Goal: Information Seeking & Learning: Learn about a topic

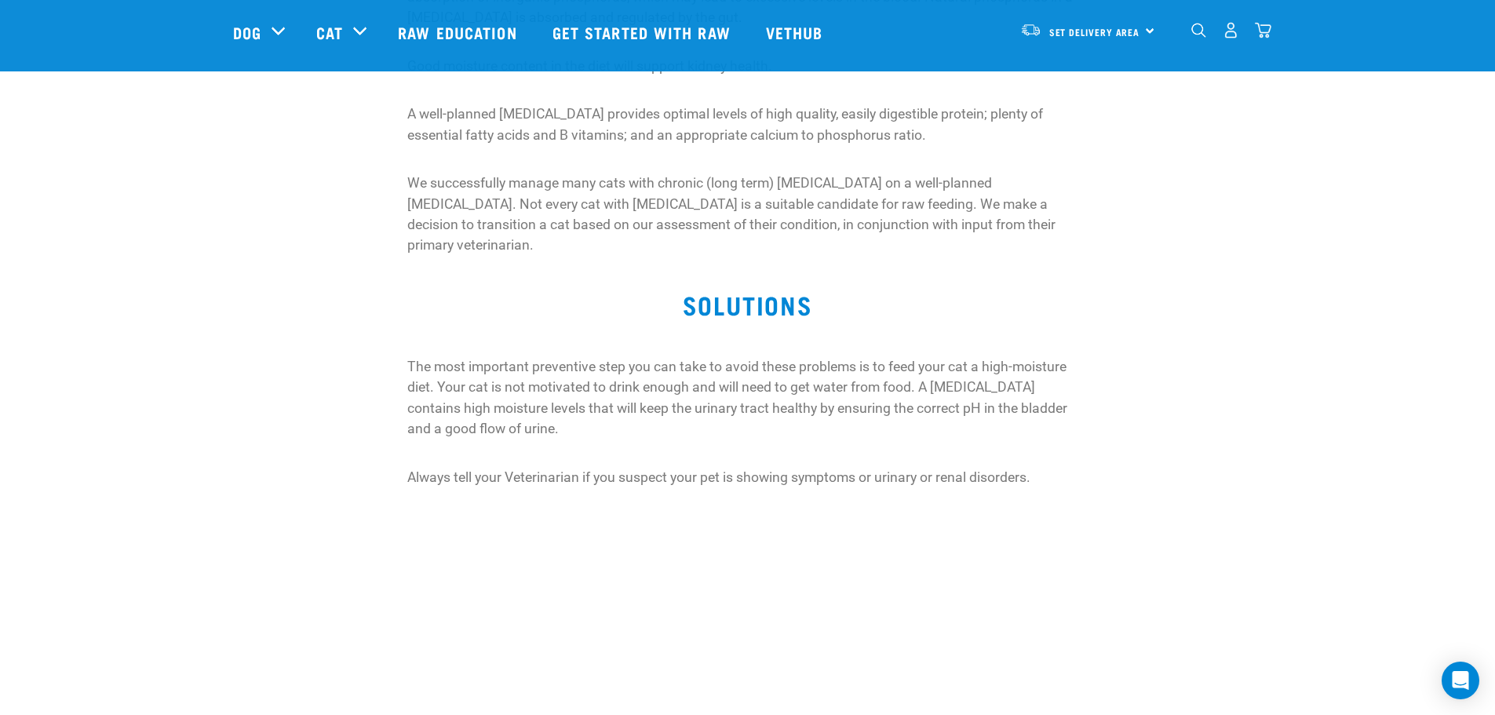
click at [1197, 214] on div "Chronic kidney (renal) disease (CKD) is an irreversible, progressive loss of ki…" at bounding box center [748, 68] width 1048 height 402
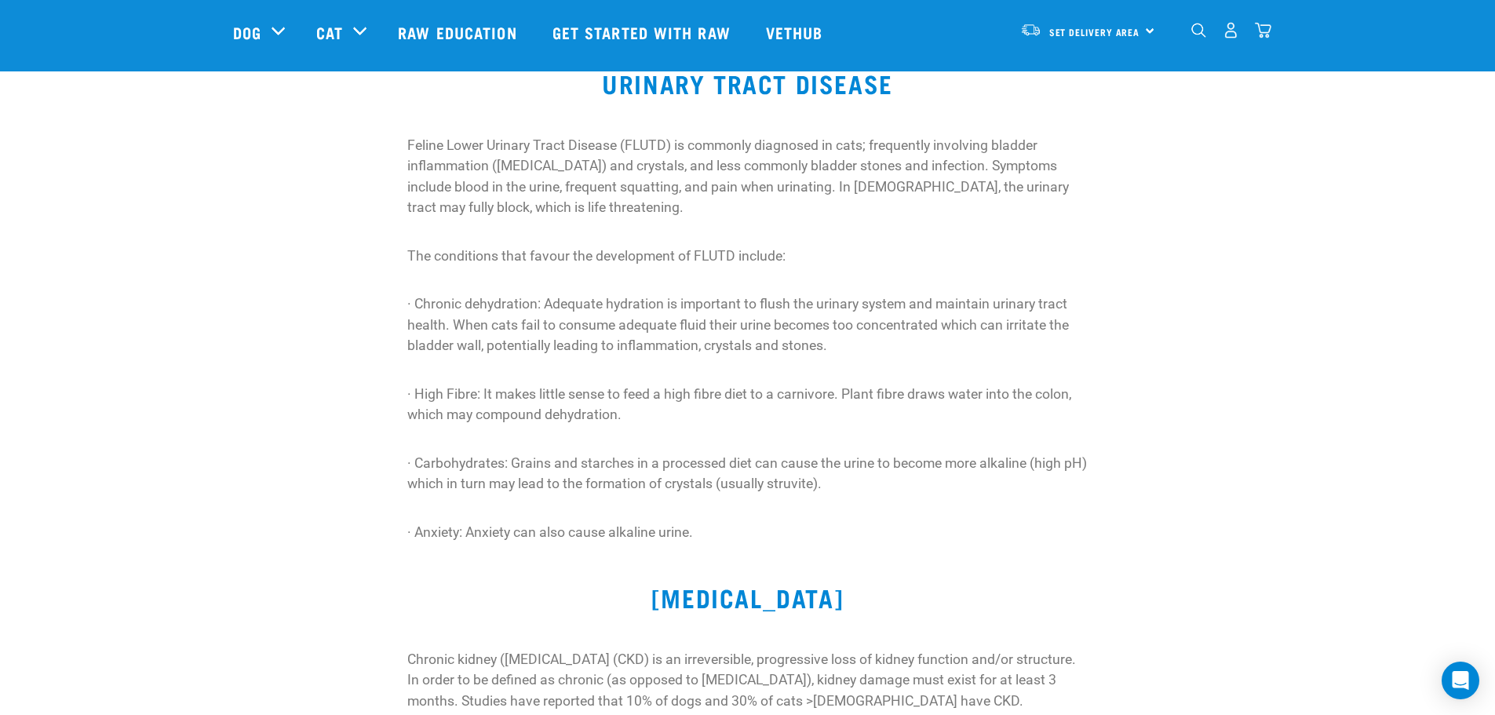
scroll to position [157, 0]
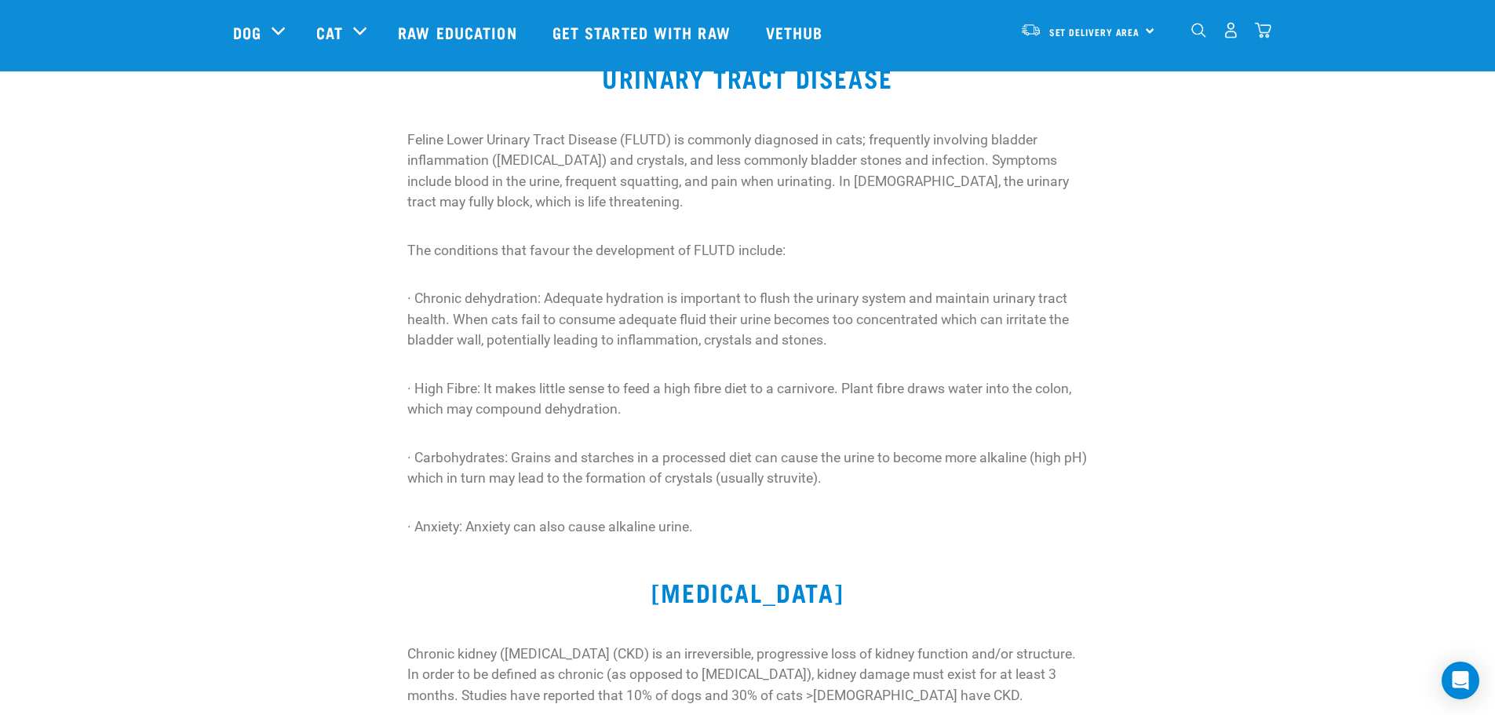
click at [1207, 398] on div "Feline Lower Urinary Tract Disease (FLUTD) is commonly diagnosed in cats; frequ…" at bounding box center [748, 334] width 1048 height 429
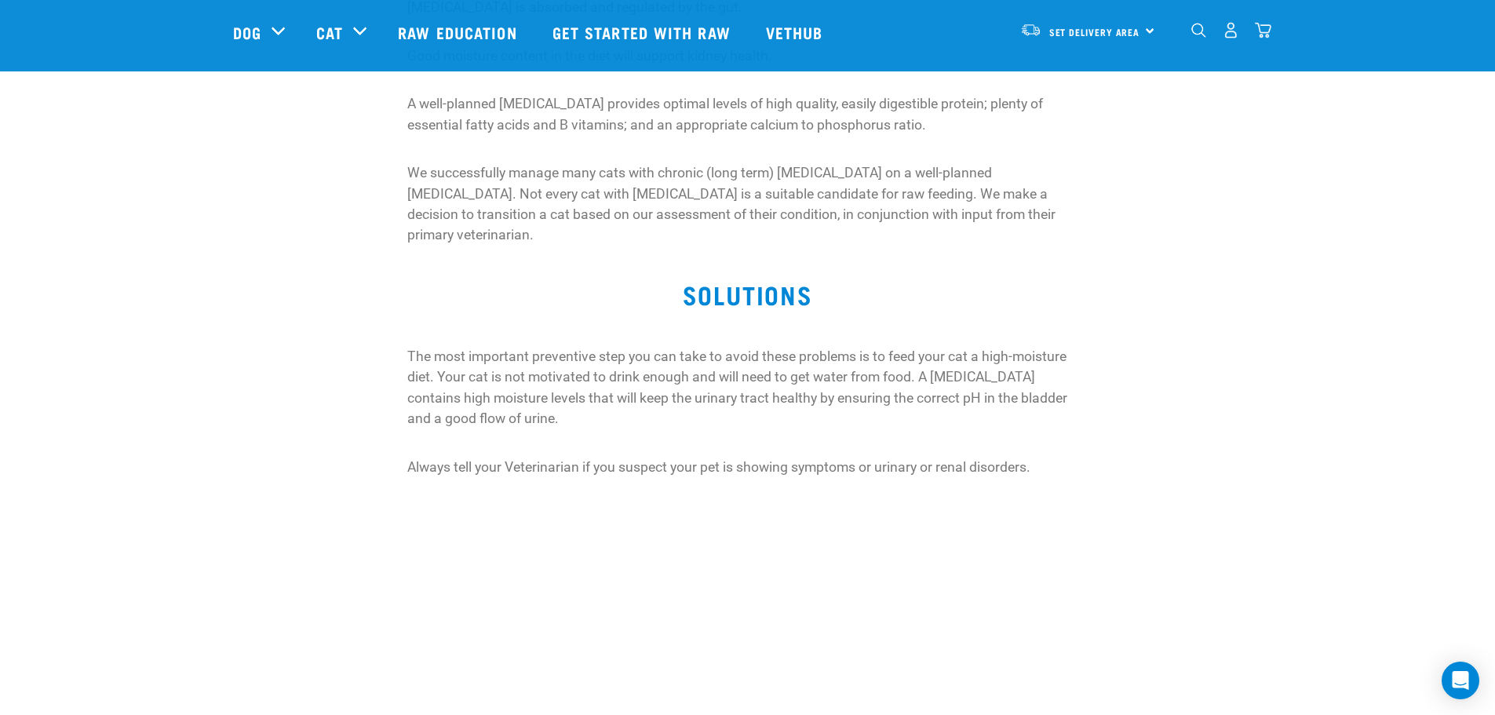
scroll to position [941, 0]
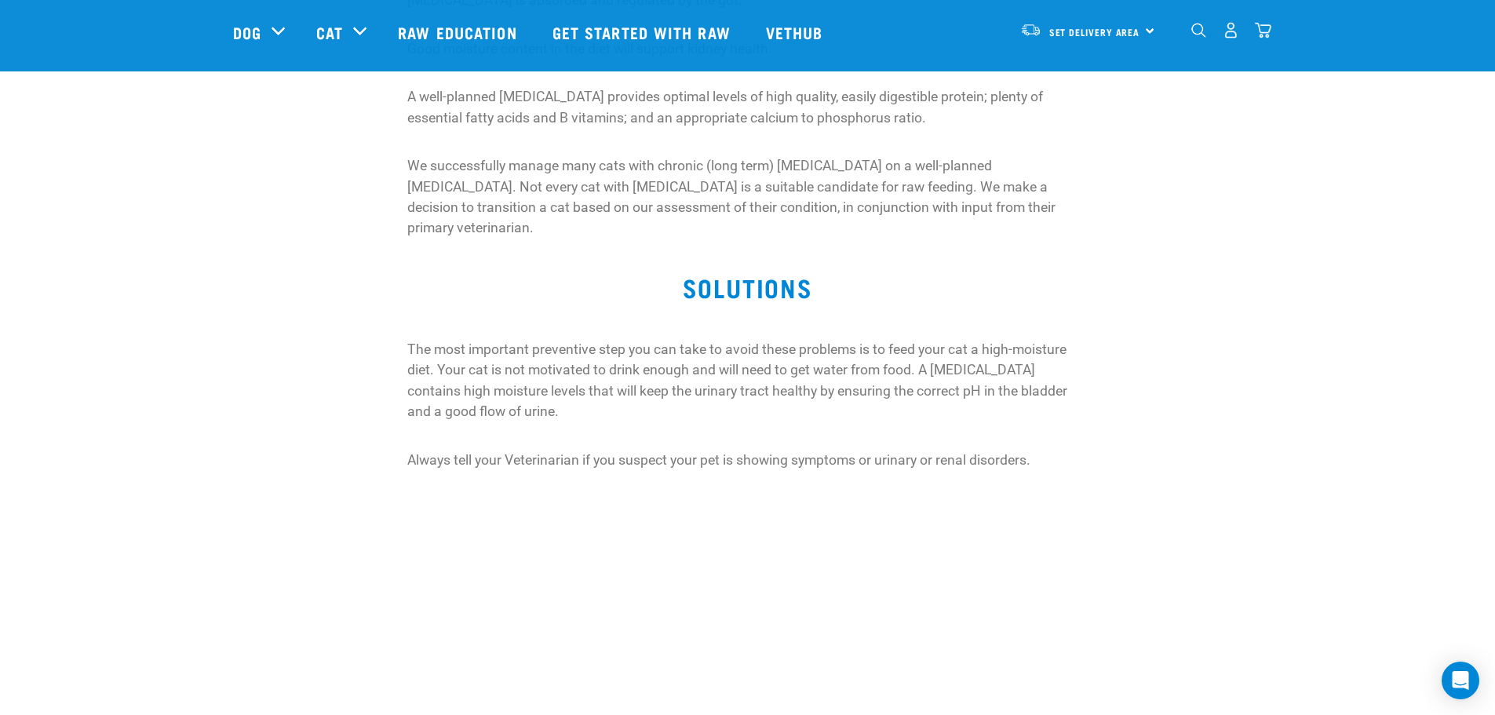
click at [1292, 391] on div "SOLUTIONS The most important preventive step you can take to avoid these proble…" at bounding box center [747, 361] width 1495 height 238
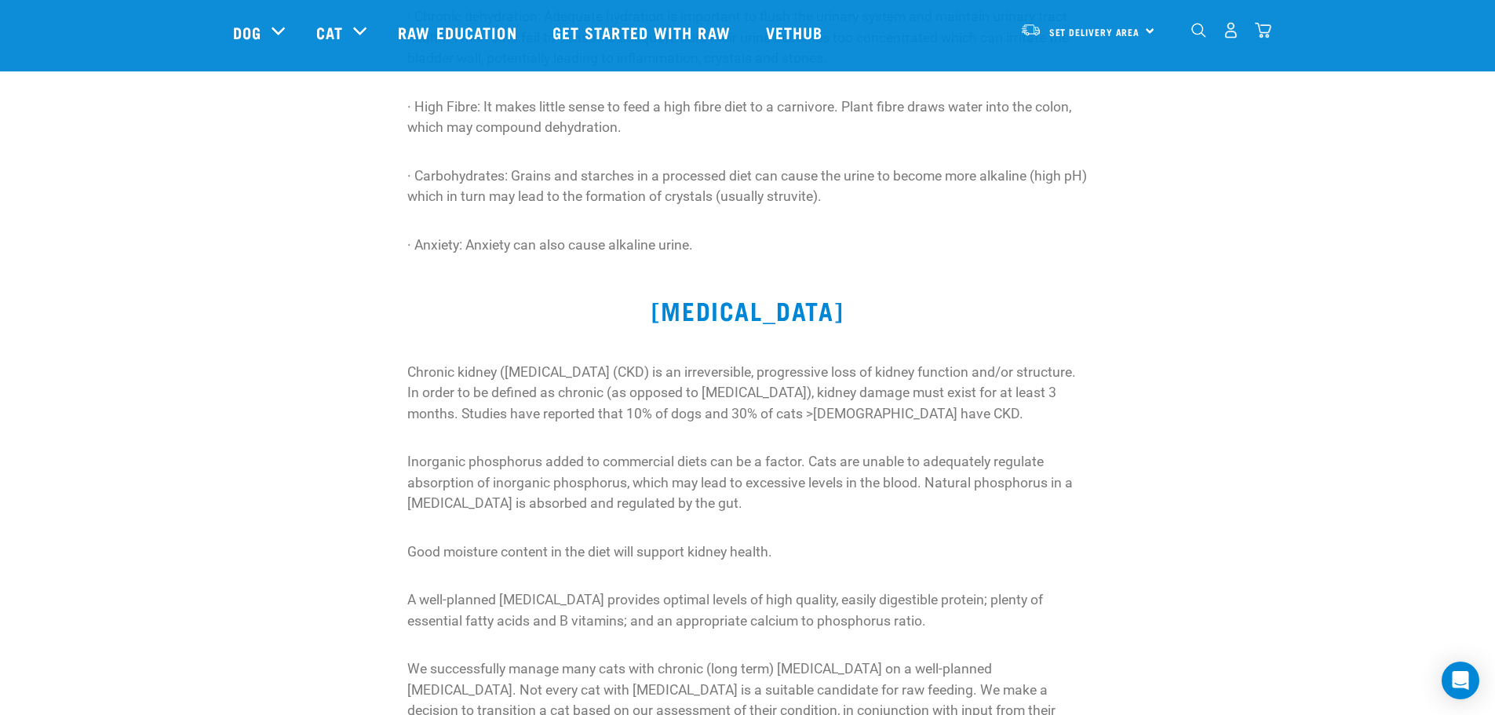
scroll to position [0, 0]
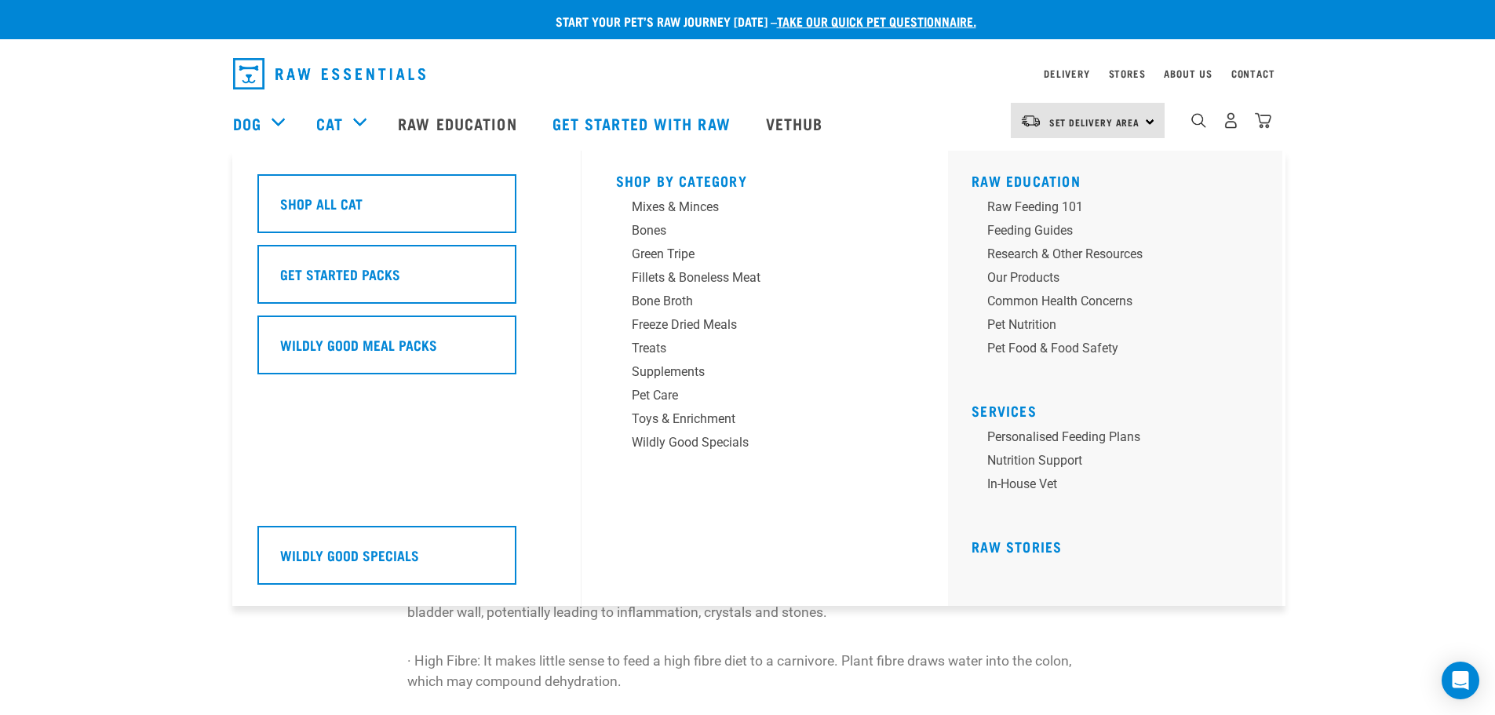
click at [355, 122] on div "Cat" at bounding box center [349, 123] width 66 height 63
click at [1053, 204] on div "Raw Feeding 101" at bounding box center [1109, 207] width 245 height 19
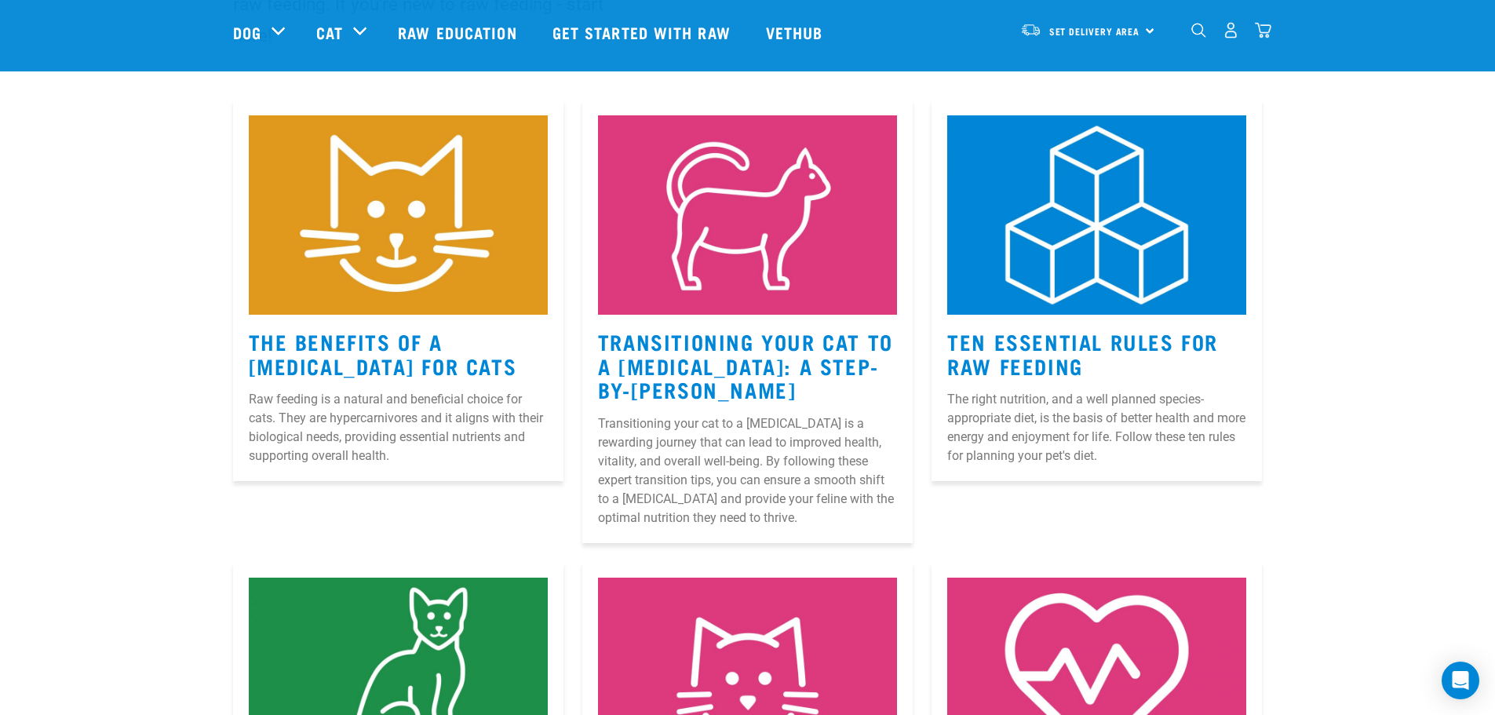
scroll to position [235, 0]
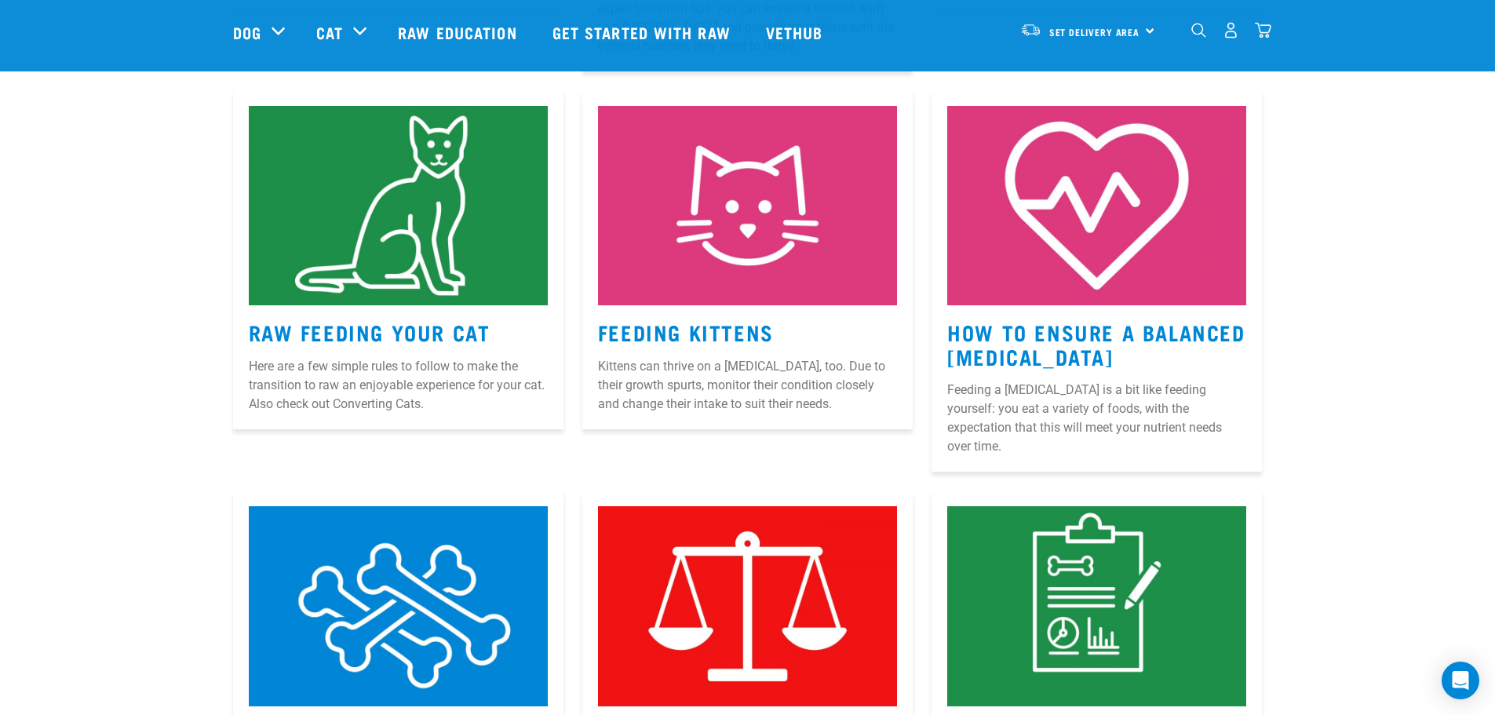
scroll to position [706, 0]
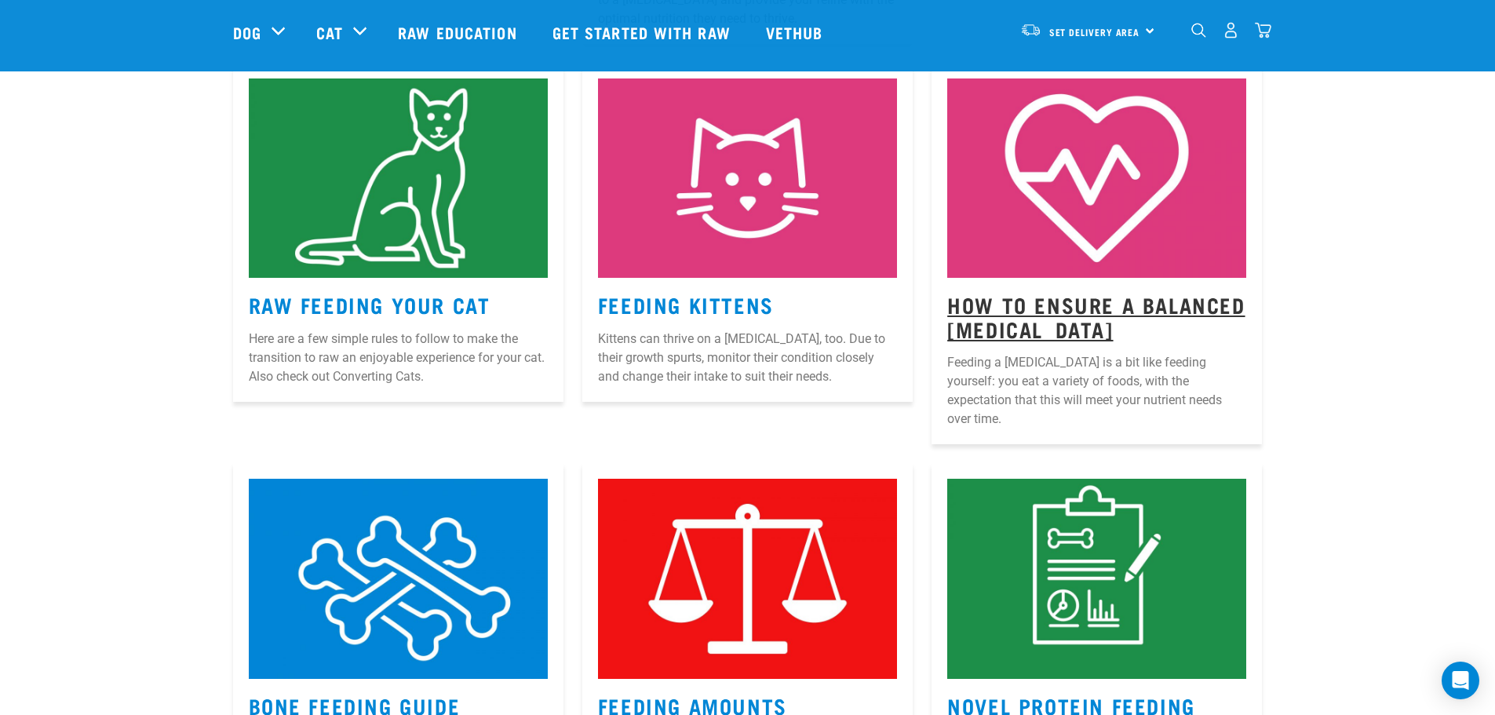
click at [1107, 311] on link "How to Ensure a Balanced Raw Diet" at bounding box center [1095, 316] width 297 height 36
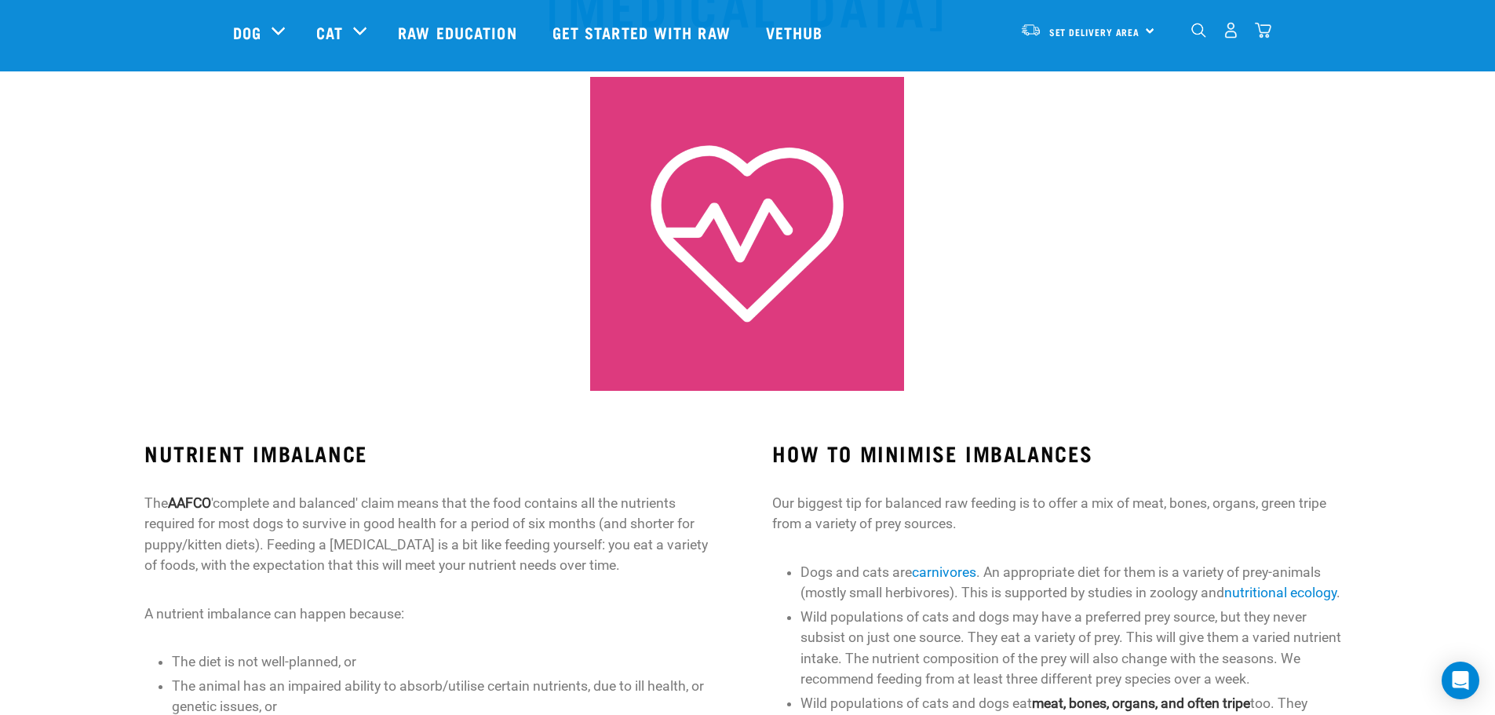
scroll to position [314, 0]
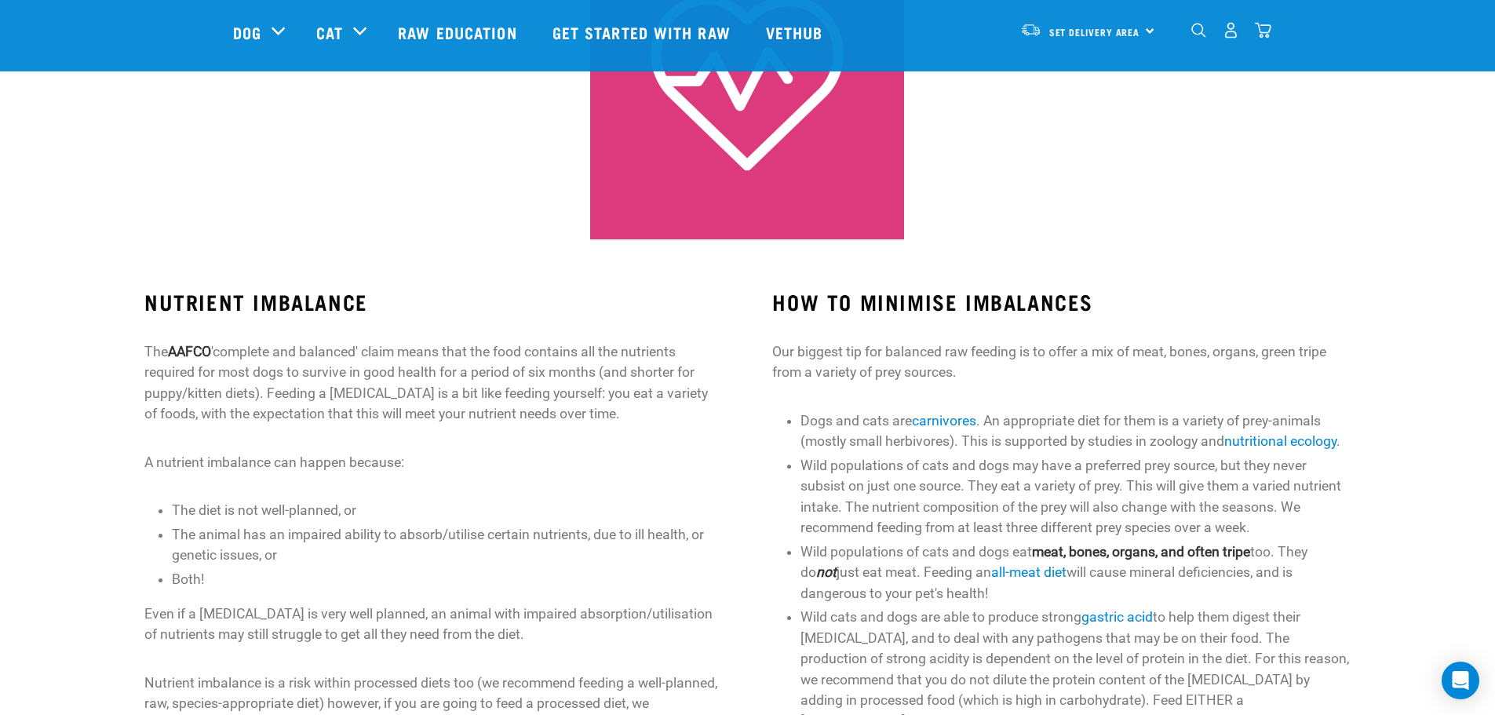
click at [1265, 512] on li "Wild populations of cats and dogs may have a preferred prey source, but they ne…" at bounding box center [1075, 496] width 550 height 83
click at [1155, 489] on li "Wild populations of cats and dogs may have a preferred prey source, but they ne…" at bounding box center [1075, 496] width 550 height 83
click at [1243, 173] on div "How to Ensure a Balanced Raw Diet" at bounding box center [747, 4] width 1476 height 490
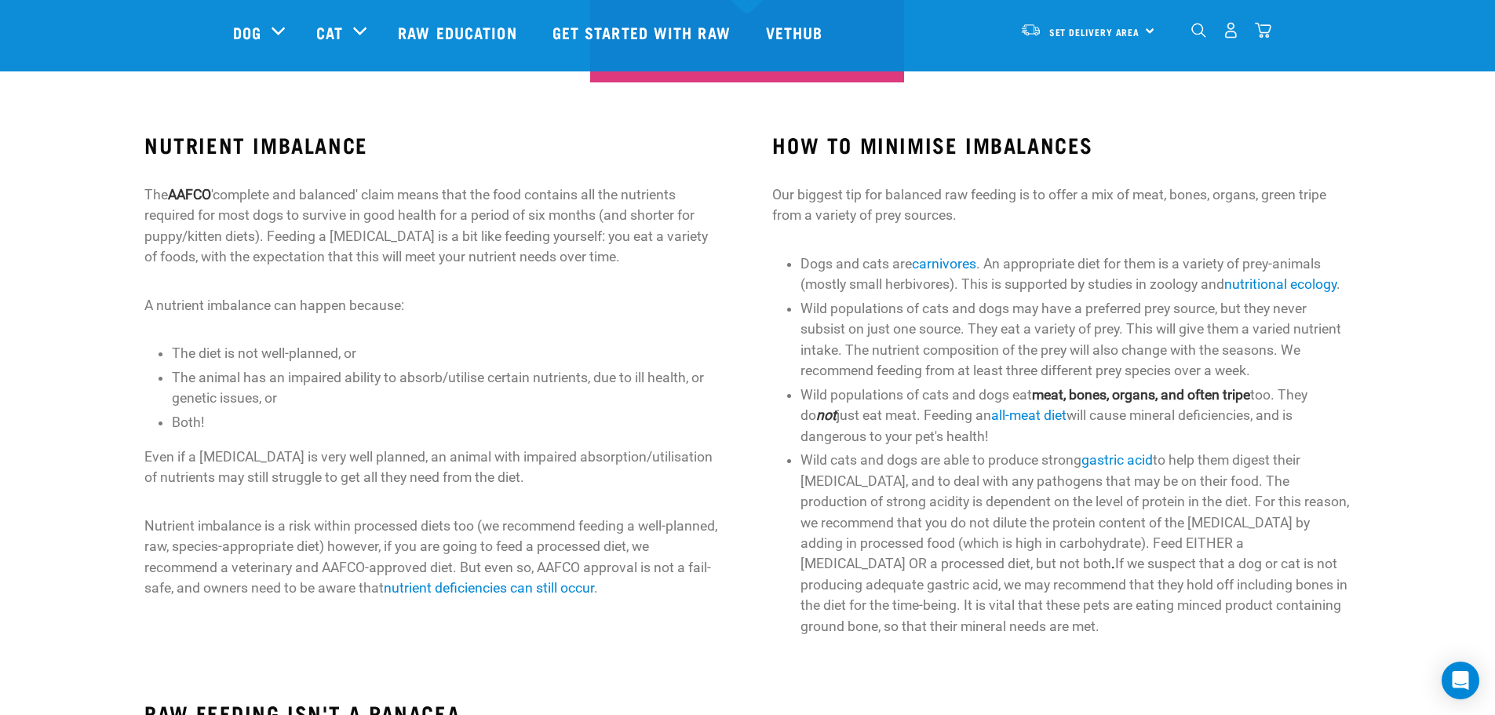
scroll to position [549, 0]
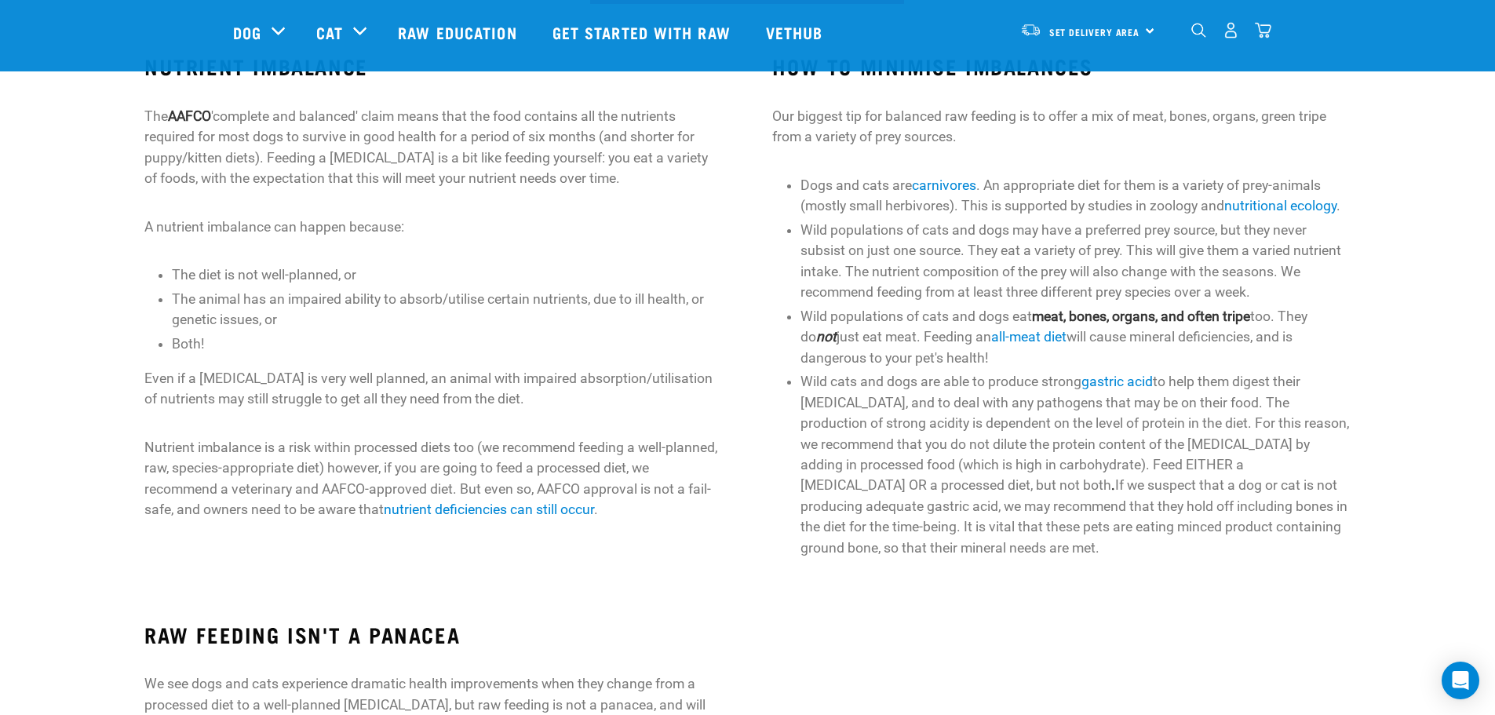
click at [1372, 345] on div "HOW TO MINIMISE IMBALANCES Our biggest tip for balanced raw feeding is to offer…" at bounding box center [1061, 306] width 628 height 549
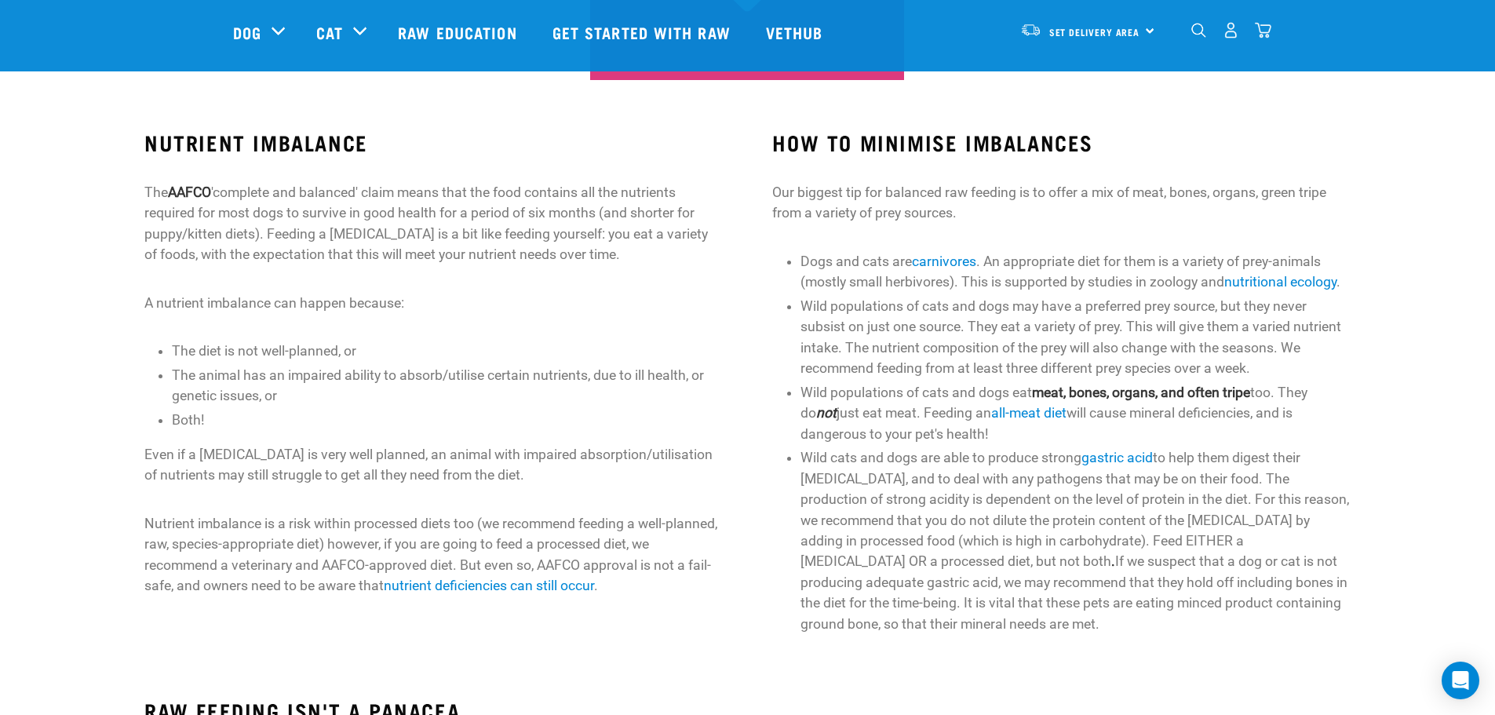
scroll to position [471, 0]
click at [1343, 421] on li "Wild populations of cats and dogs eat meat, bones, organs, and often tripe too.…" at bounding box center [1075, 415] width 550 height 62
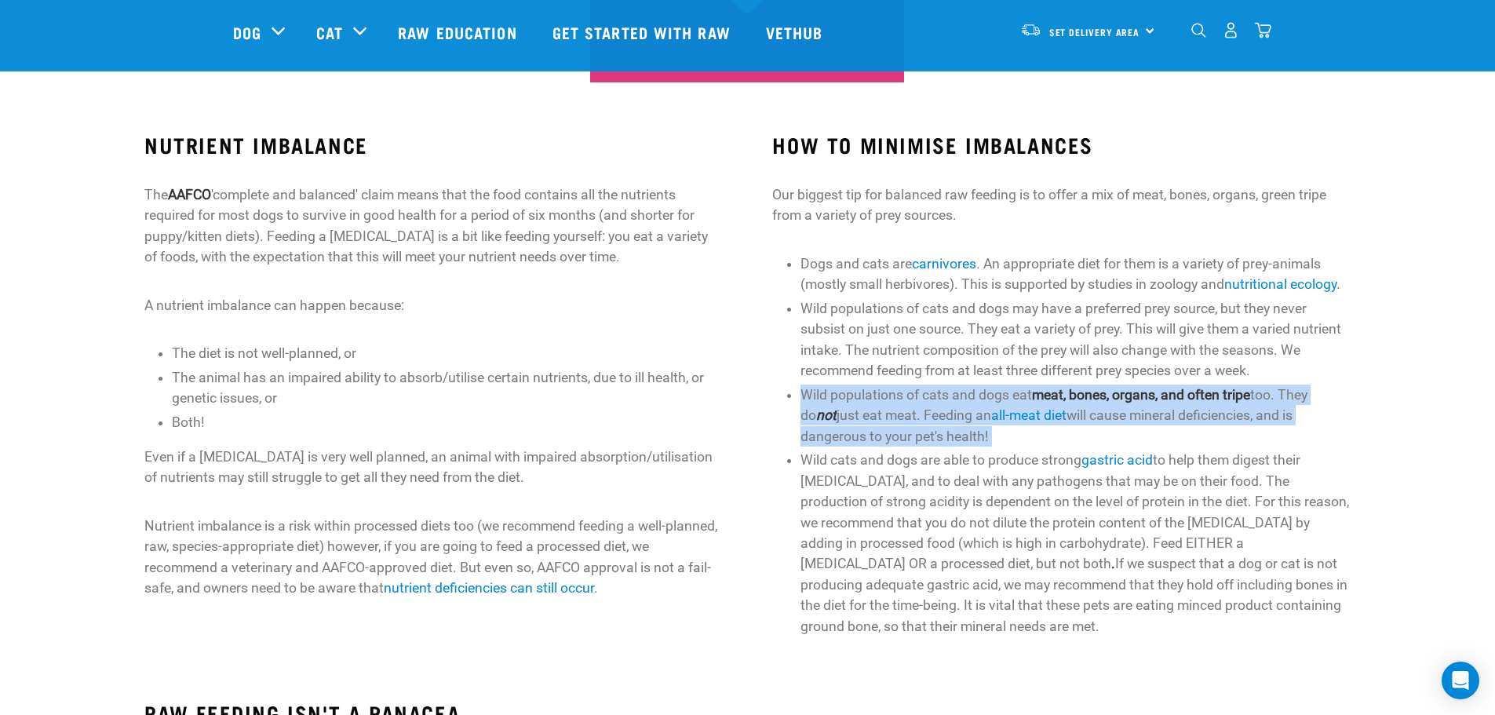
click at [1343, 421] on li "Wild populations of cats and dogs eat meat, bones, organs, and often tripe too.…" at bounding box center [1075, 415] width 550 height 62
click at [1343, 423] on li "Wild populations of cats and dogs eat meat, bones, organs, and often tripe too.…" at bounding box center [1075, 415] width 550 height 62
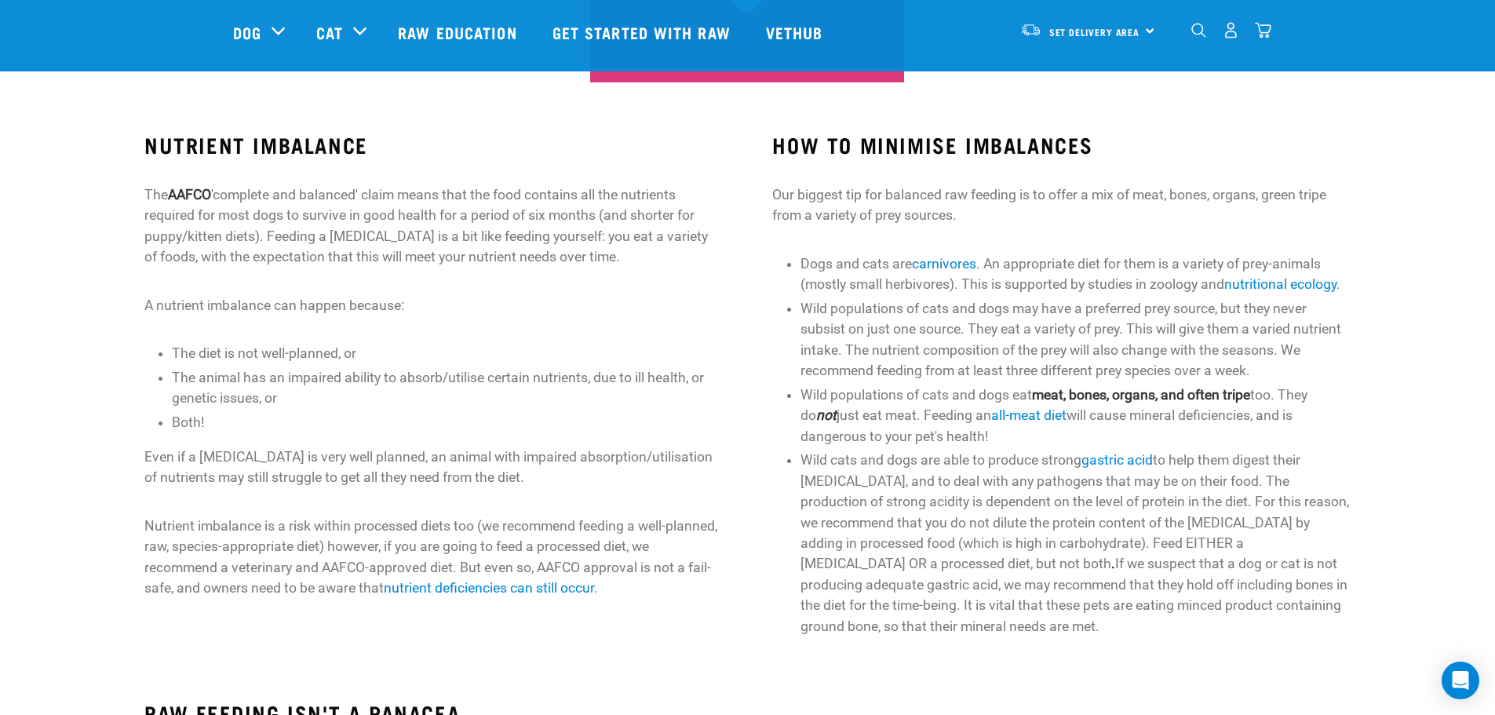
click at [1343, 423] on li "Wild populations of cats and dogs eat meat, bones, organs, and often tripe too.…" at bounding box center [1075, 415] width 550 height 62
click at [1349, 428] on li "Wild populations of cats and dogs eat meat, bones, organs, and often tripe too.…" at bounding box center [1075, 415] width 550 height 62
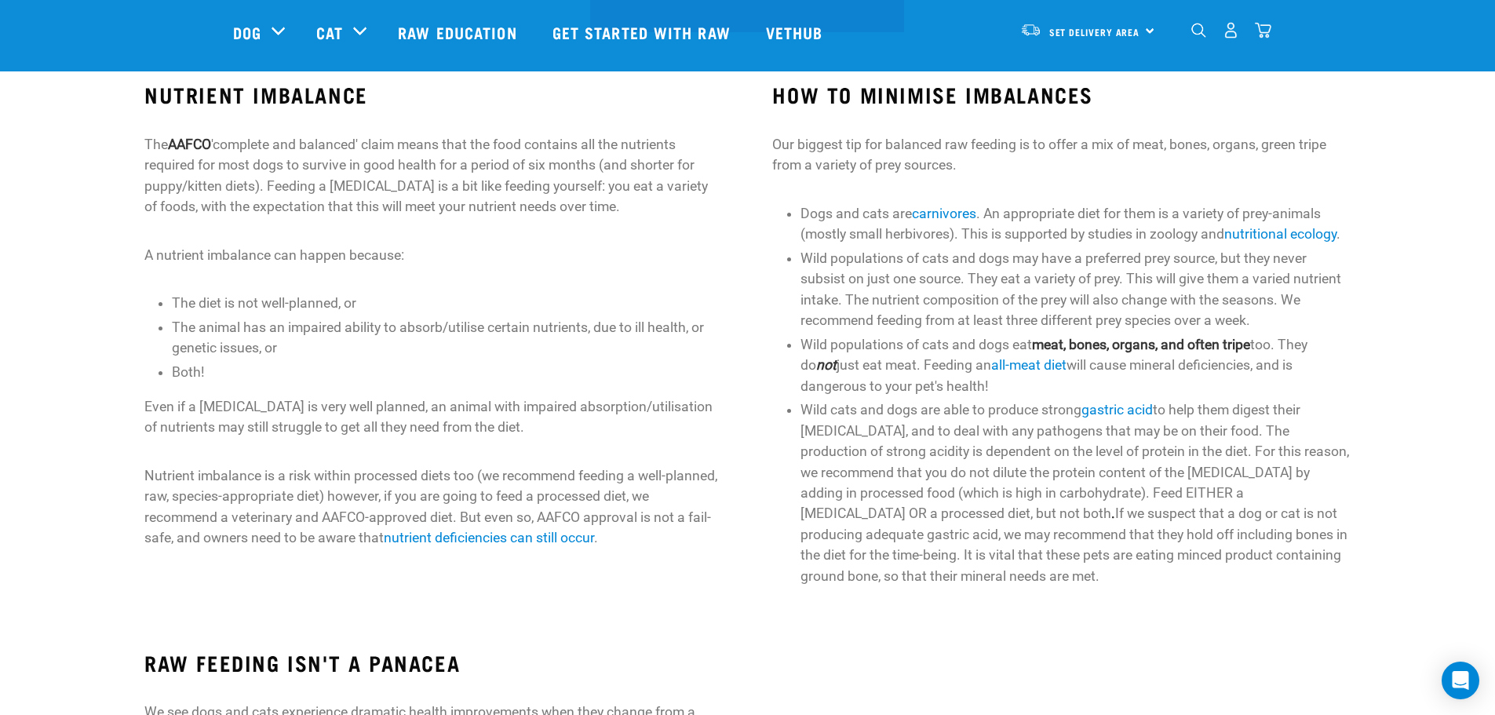
scroll to position [549, 0]
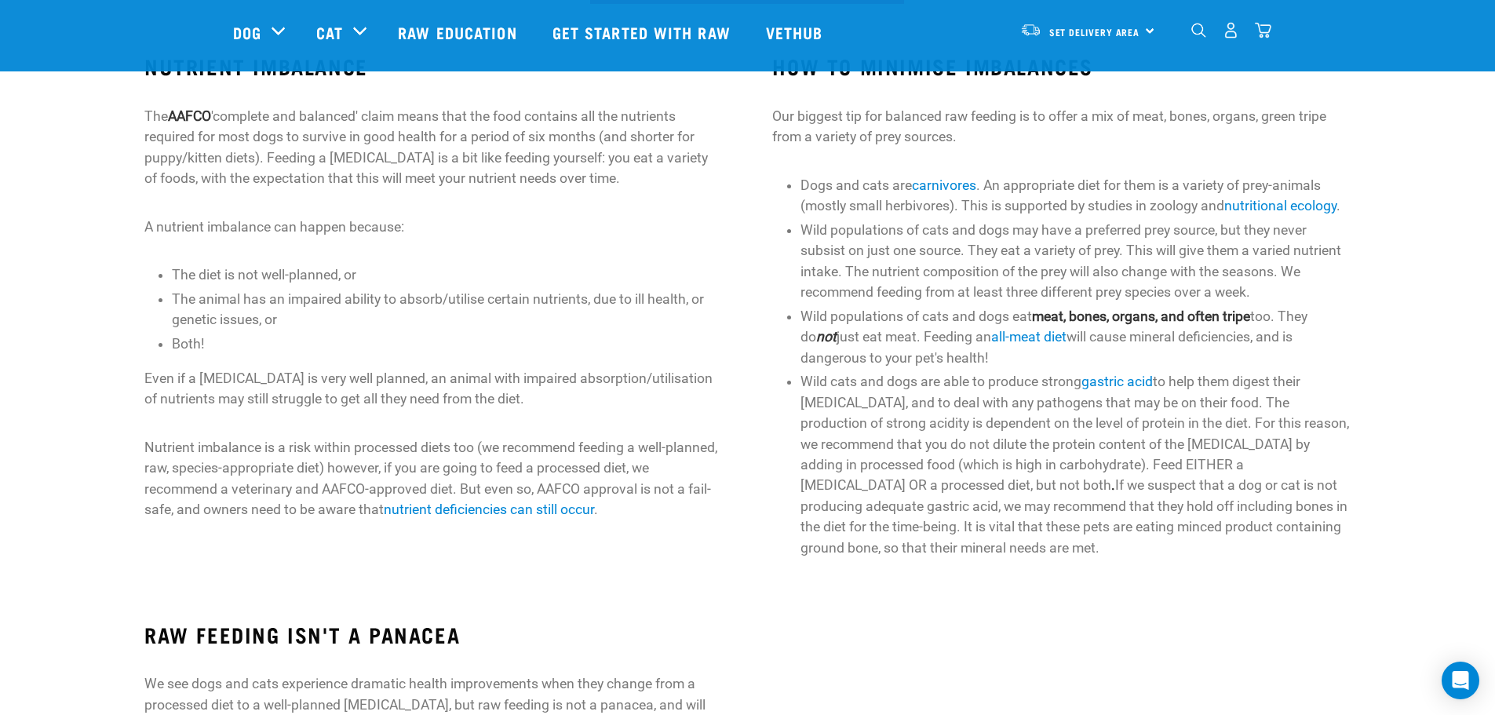
click at [1407, 556] on div "NUTRIENT IMBALANCE The AAFCO 'complete and balanced' claim means that the food …" at bounding box center [747, 306] width 1507 height 549
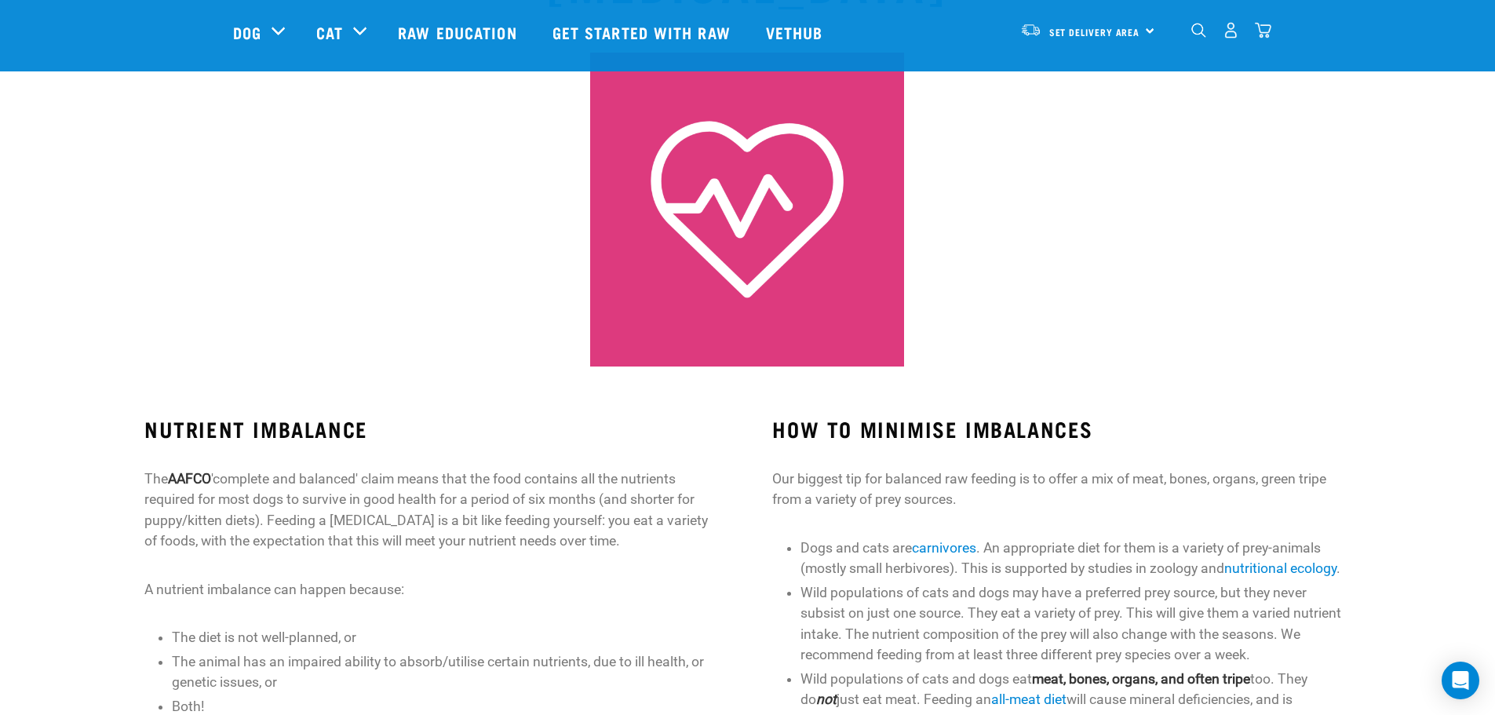
scroll to position [392, 0]
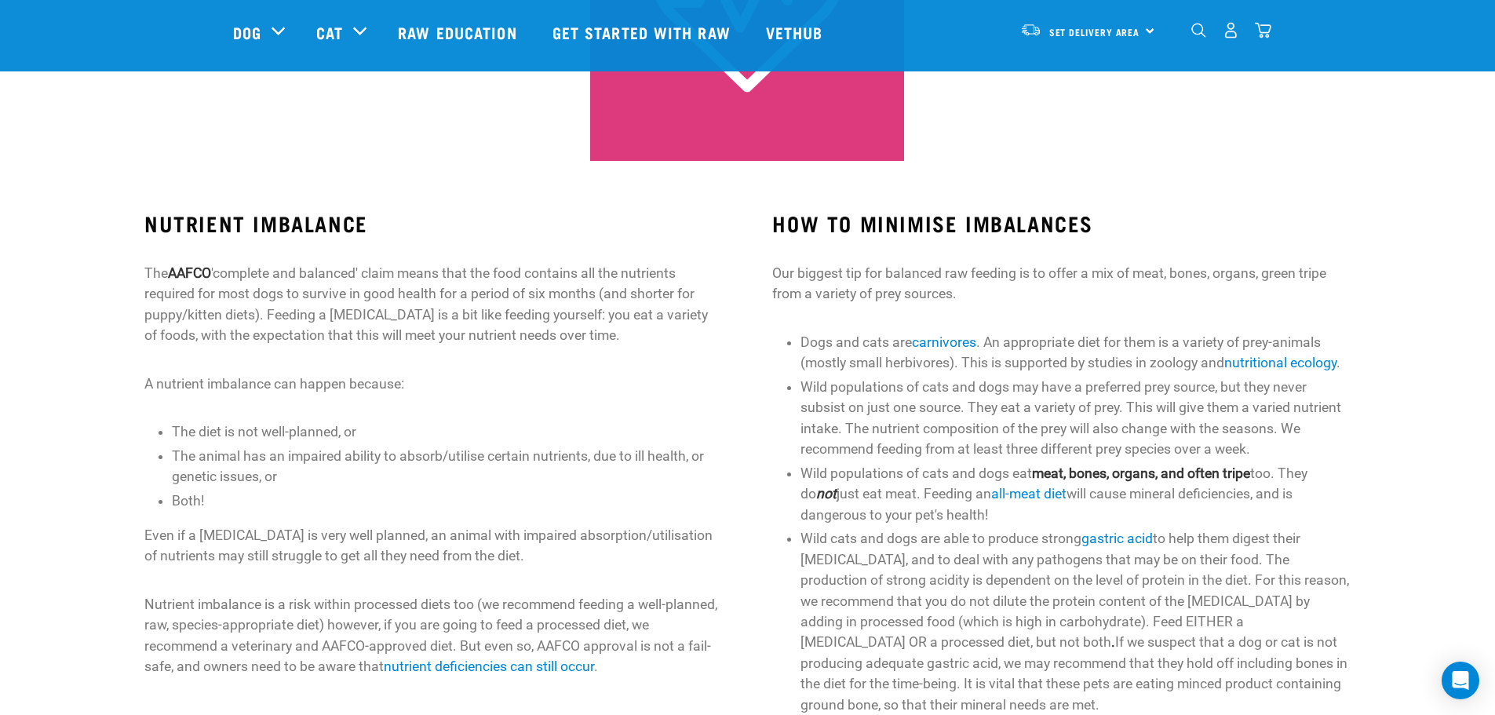
click at [1028, 329] on div "HOW TO MINIMISE IMBALANCES Our biggest tip for balanced raw feeding is to offer…" at bounding box center [1060, 463] width 577 height 504
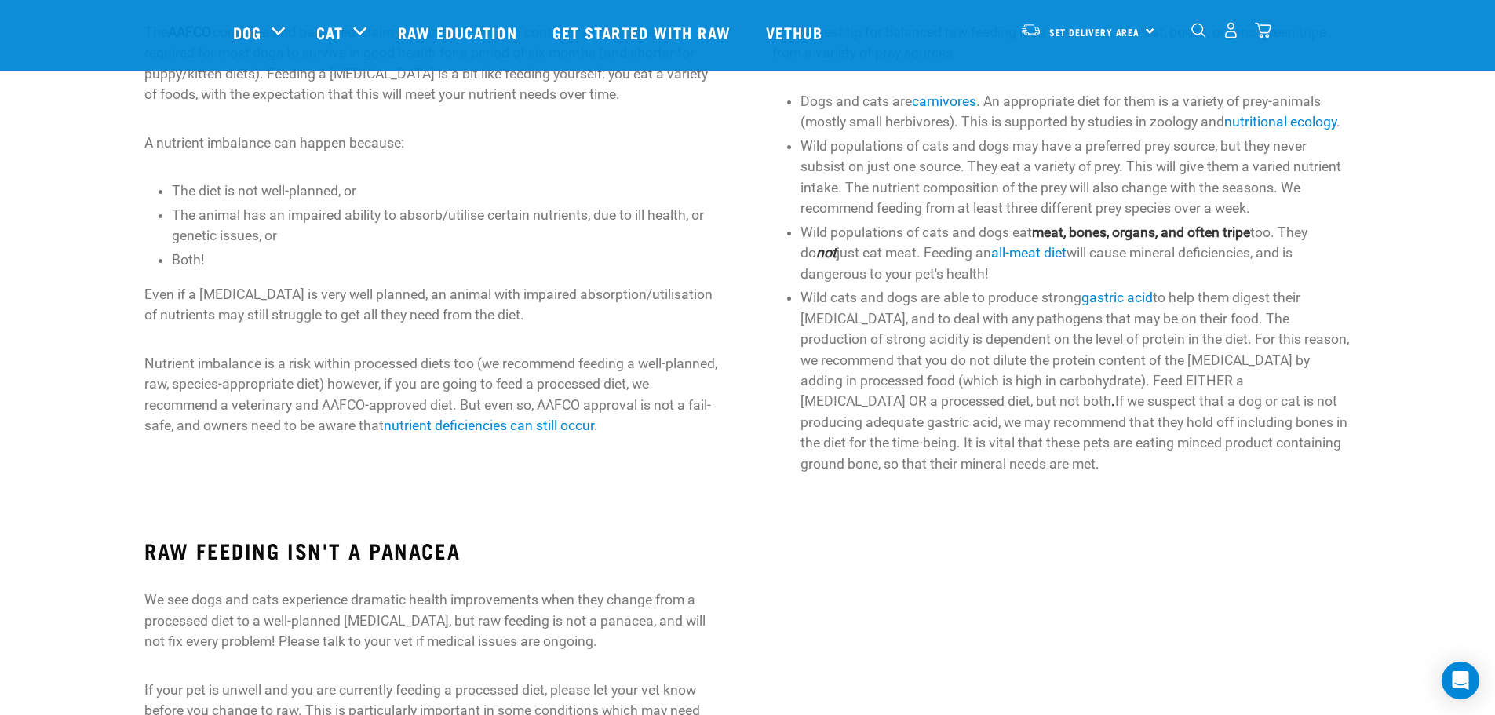
scroll to position [785, 0]
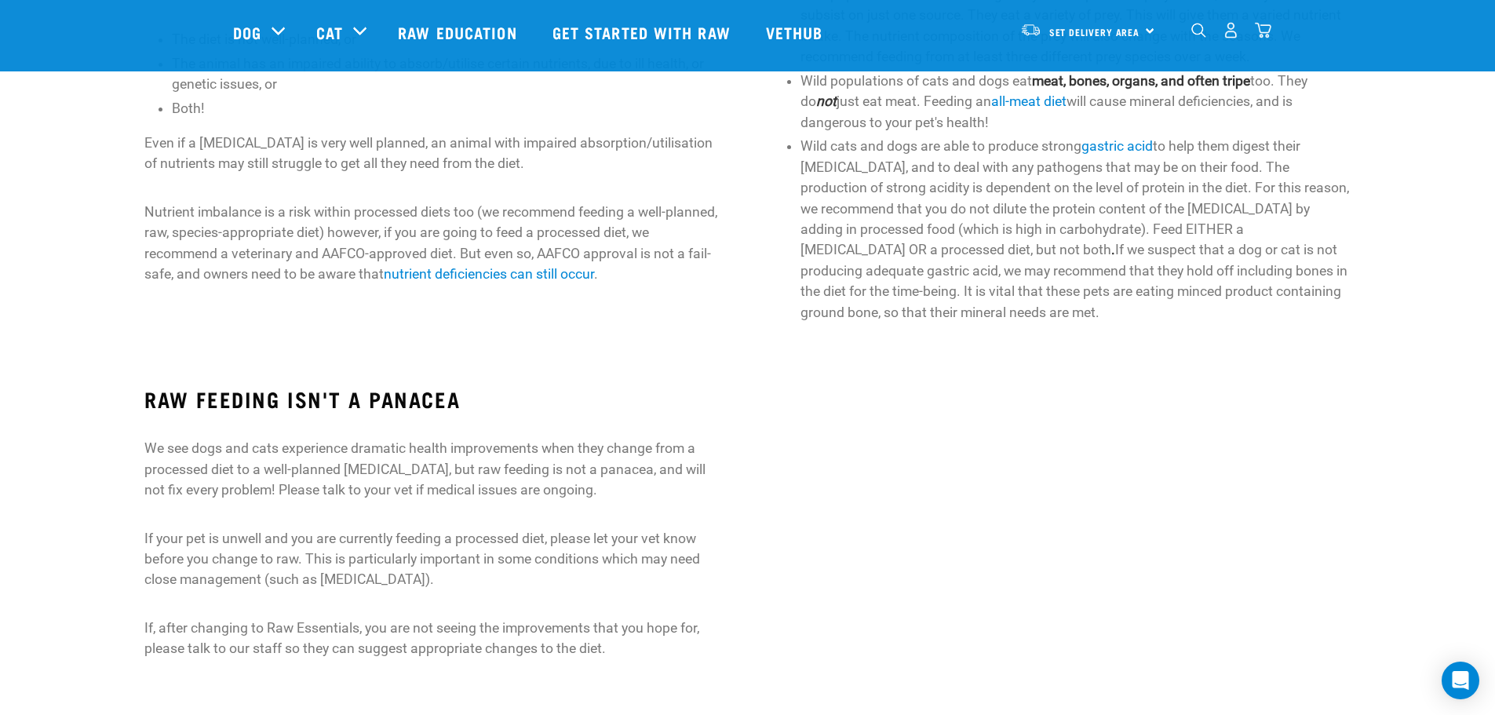
click at [1240, 599] on div at bounding box center [1061, 530] width 628 height 331
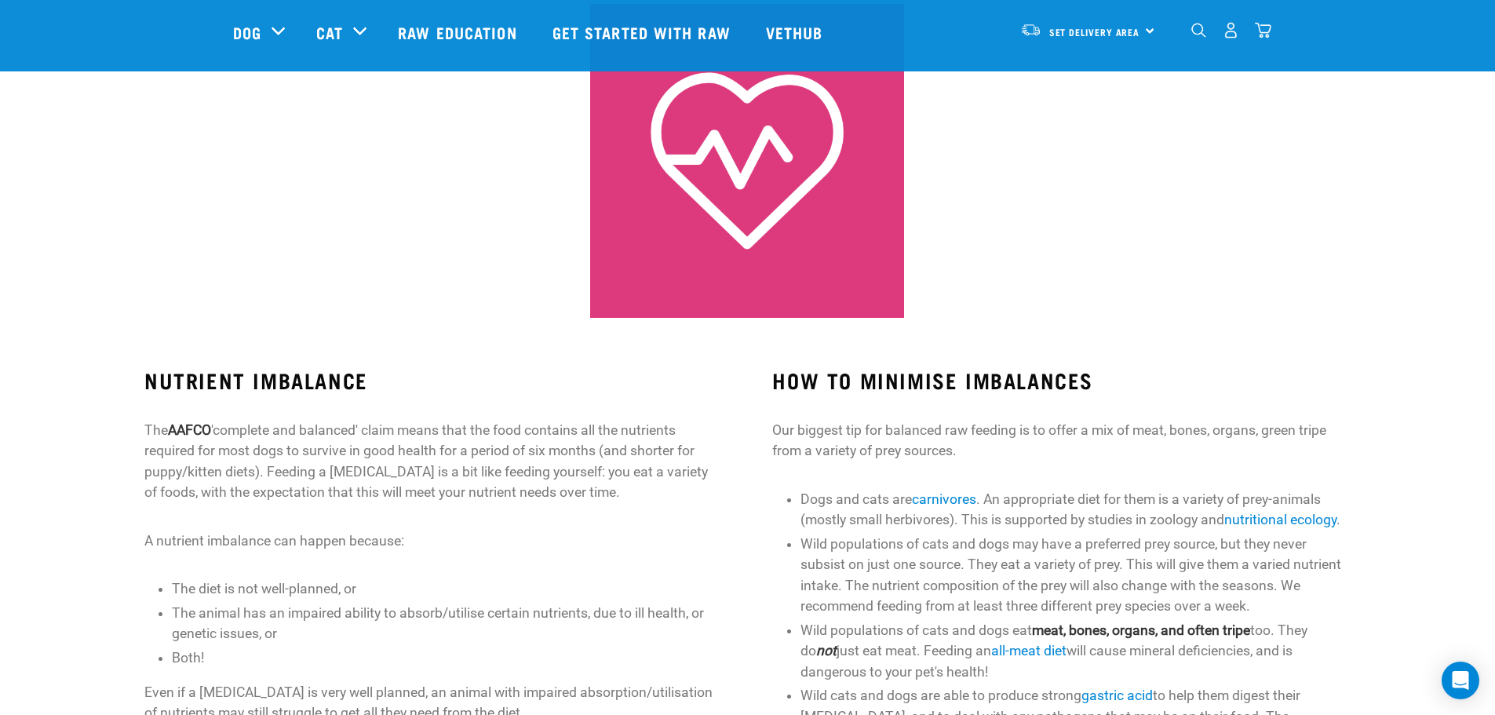
scroll to position [0, 0]
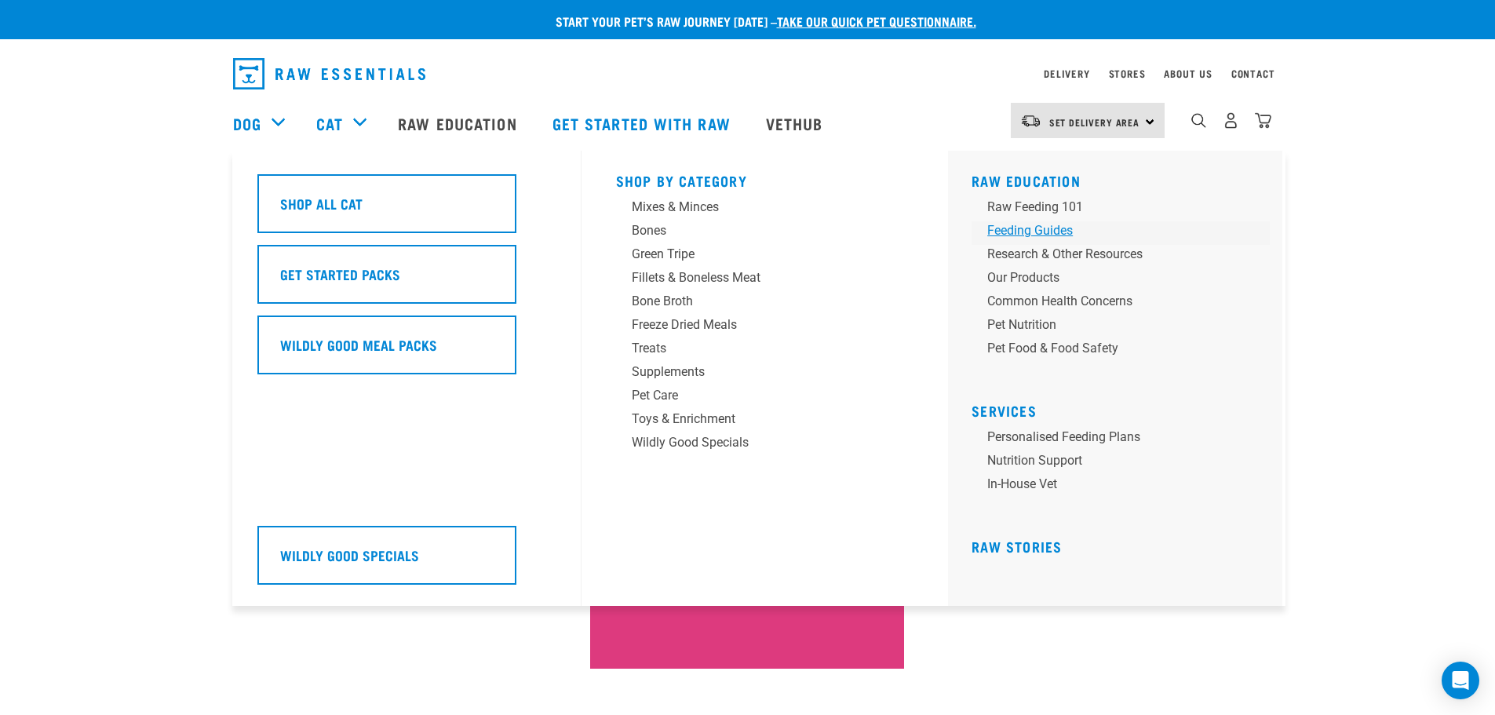
click at [1061, 235] on div "Feeding Guides" at bounding box center [1109, 230] width 245 height 19
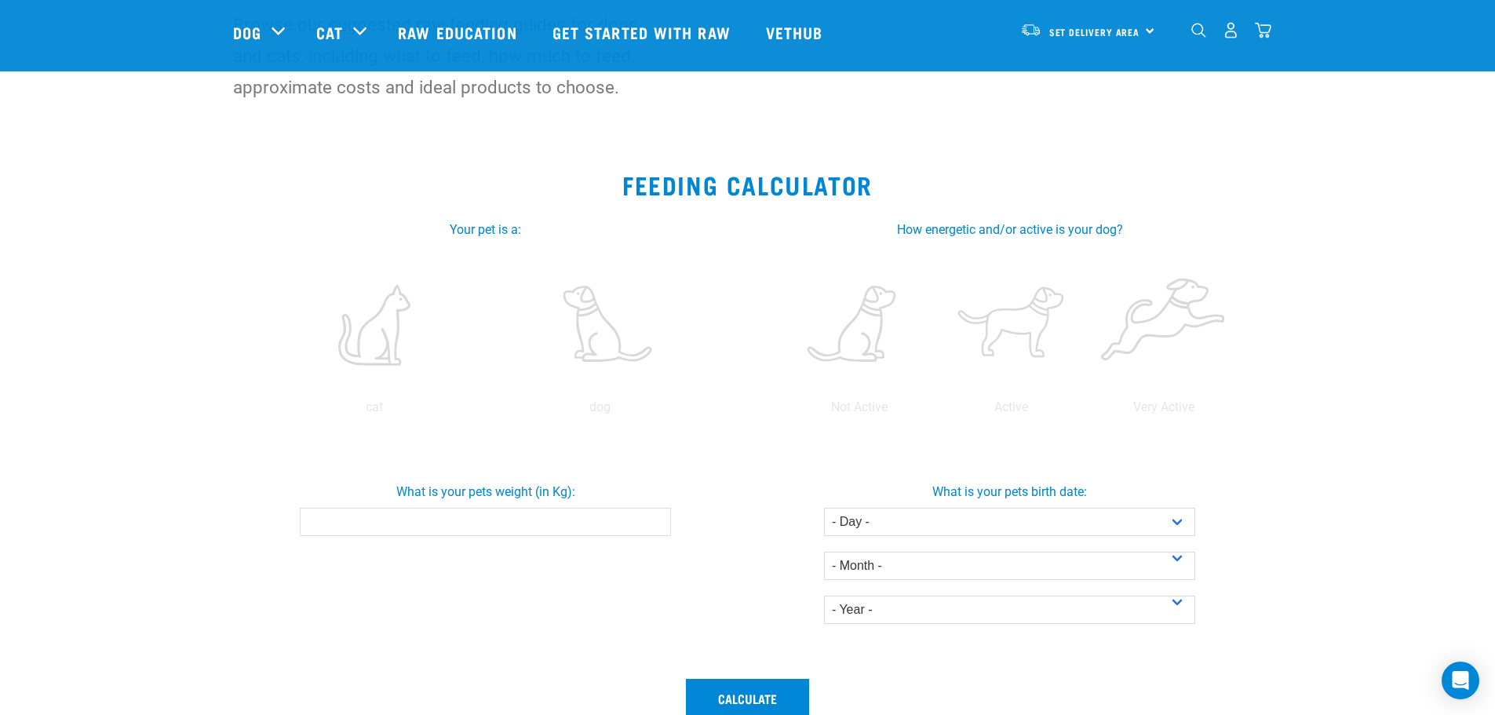
scroll to position [157, 0]
click at [383, 362] on label at bounding box center [374, 323] width 219 height 133
click at [262, 410] on input "radio" at bounding box center [262, 410] width 0 height 0
click at [608, 529] on input "What is your pets weight (in Kg):" at bounding box center [485, 520] width 371 height 28
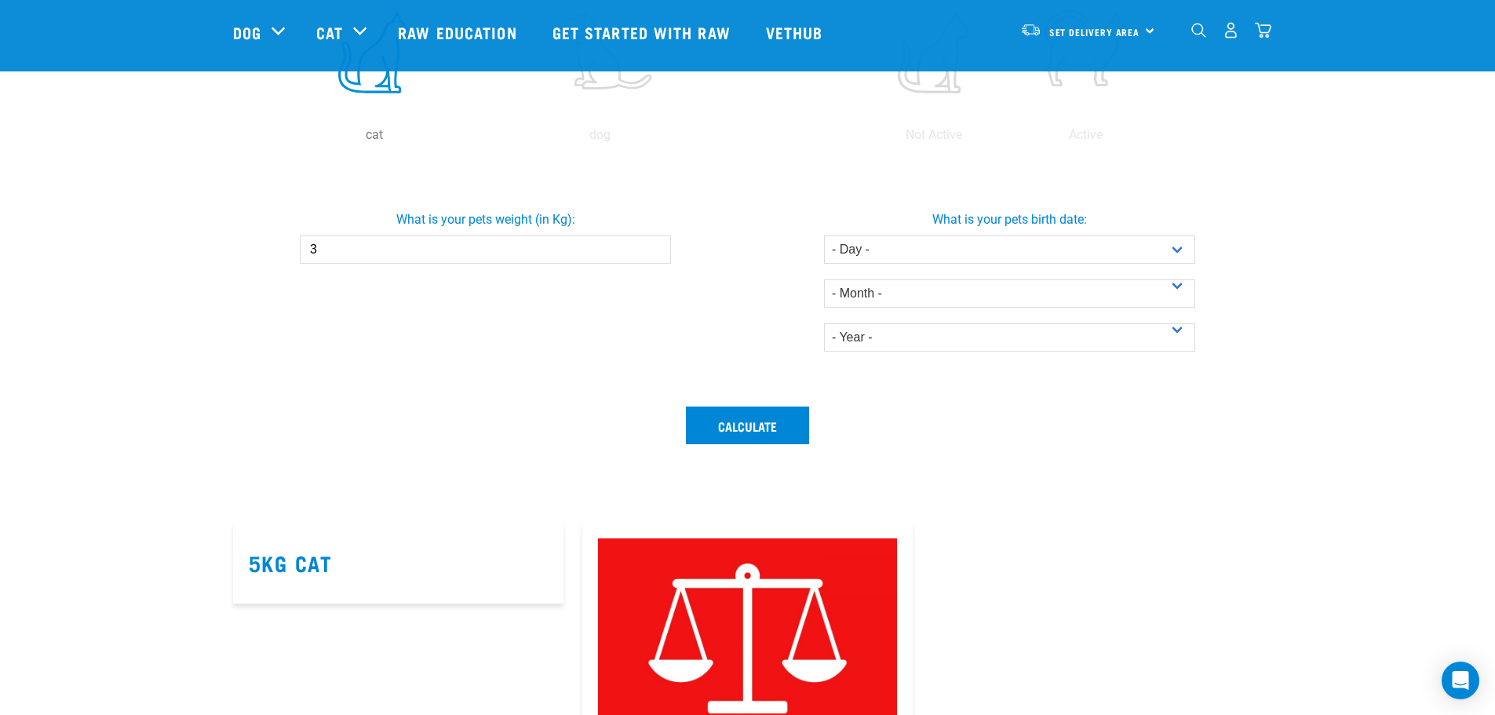
scroll to position [314, 0]
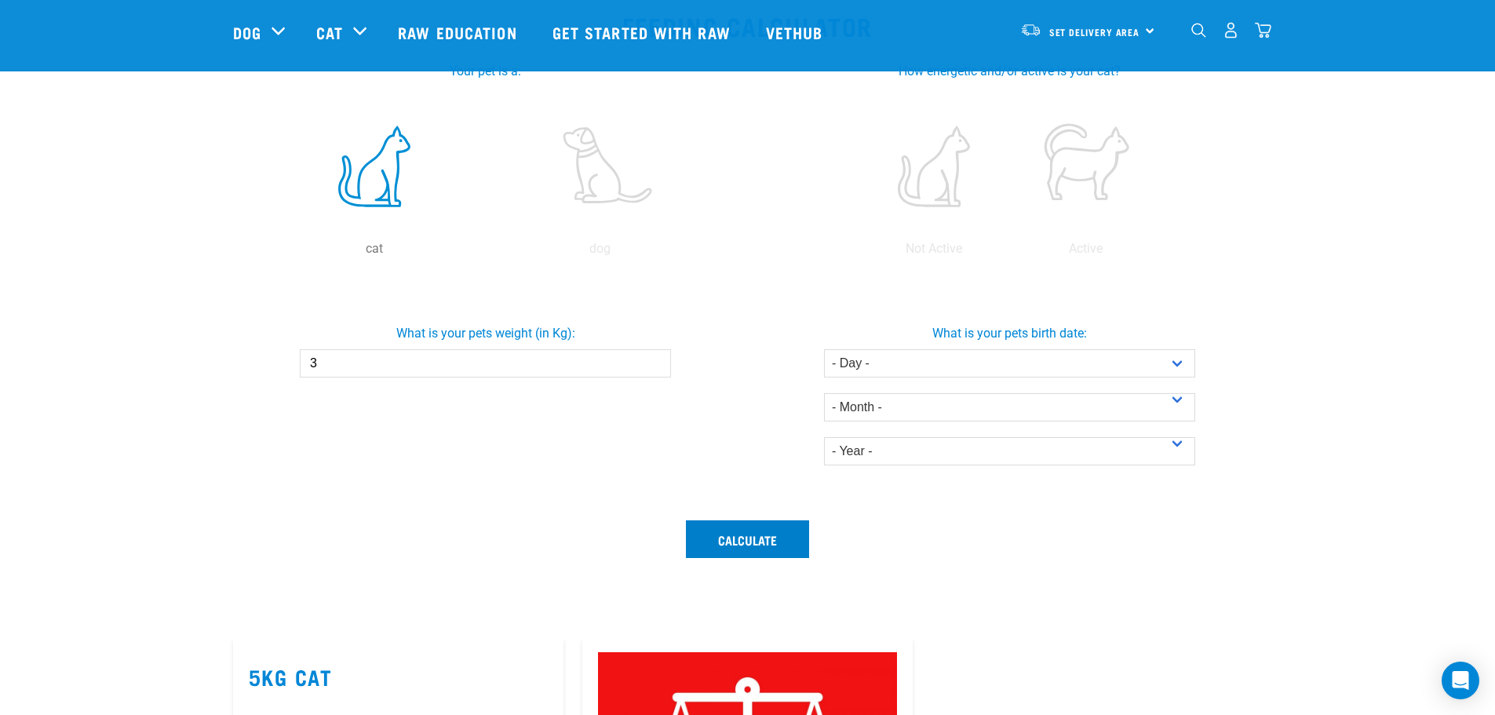
type input "3"
click at [775, 539] on button "Calculate" at bounding box center [747, 539] width 123 height 38
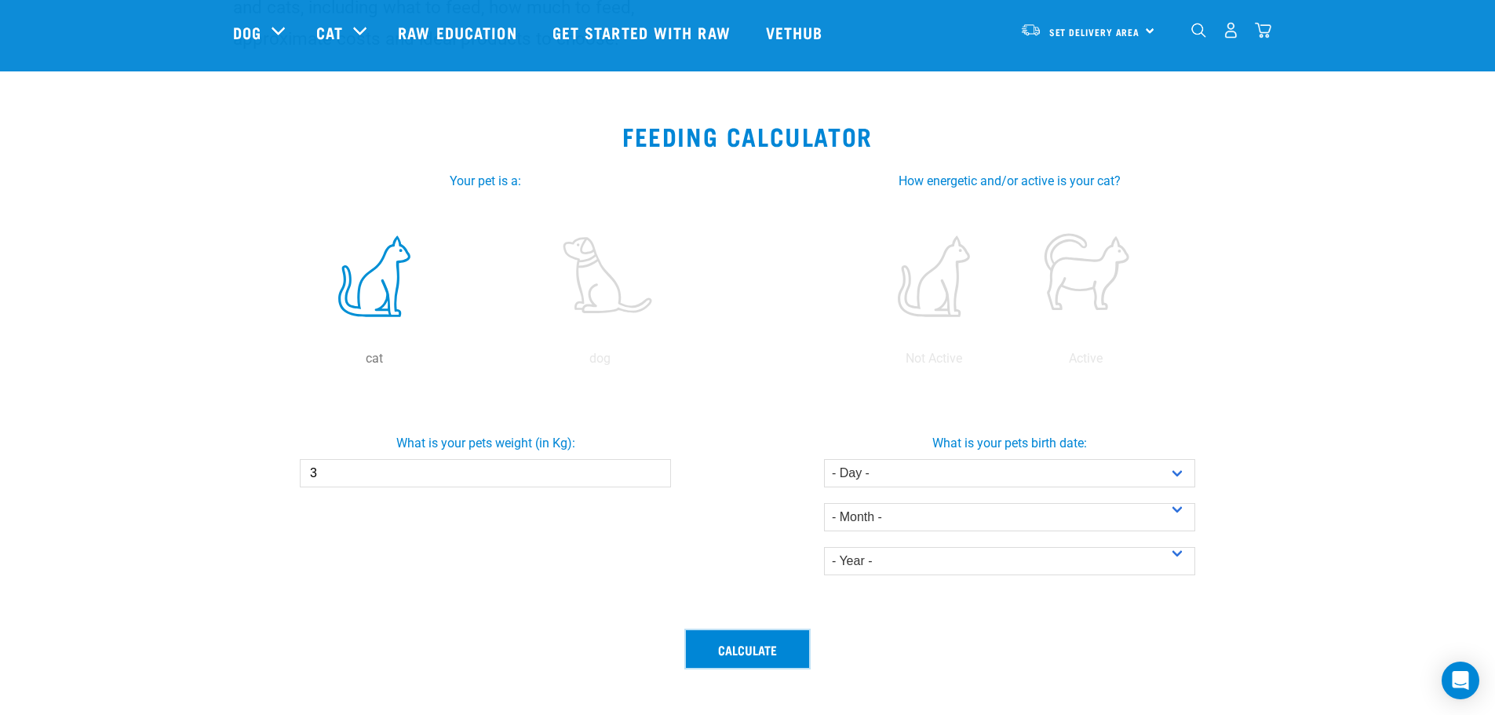
scroll to position [235, 0]
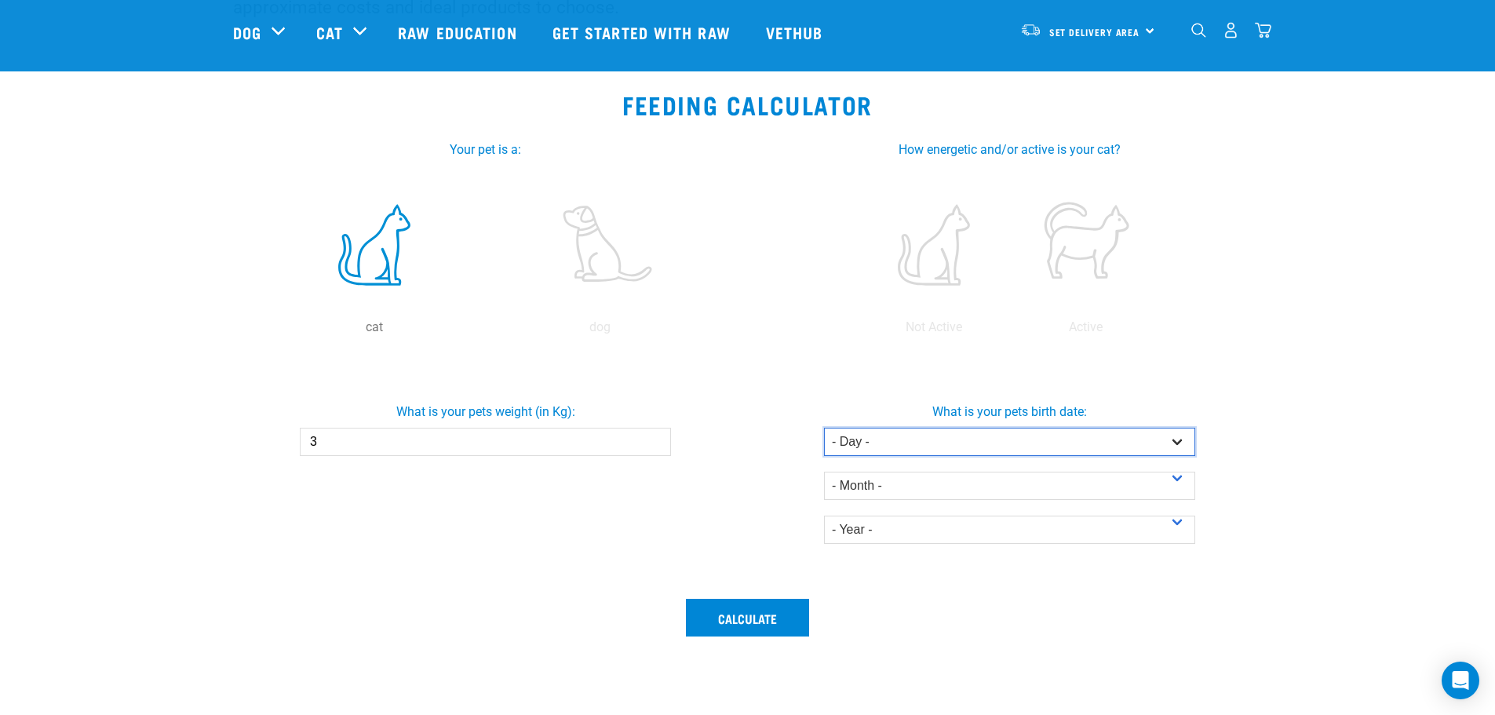
click at [996, 445] on select "- Day - 1 2 3 4 5 6 7 8 9 10 11 12 13 14 15 16 17 18 19 20 21 22 23 24 25 26 27" at bounding box center [1009, 442] width 371 height 28
select select "14"
click at [824, 428] on select "- Day - 1 2 3 4 5 6 7 8 9 10 11 12 13 14 15 16 17 18 19 20 21 22 23 24 25 26 27" at bounding box center [1009, 442] width 371 height 28
click at [905, 471] on select "- Month - January February March April May June July August September October N…" at bounding box center [1009, 485] width 371 height 28
select select "February"
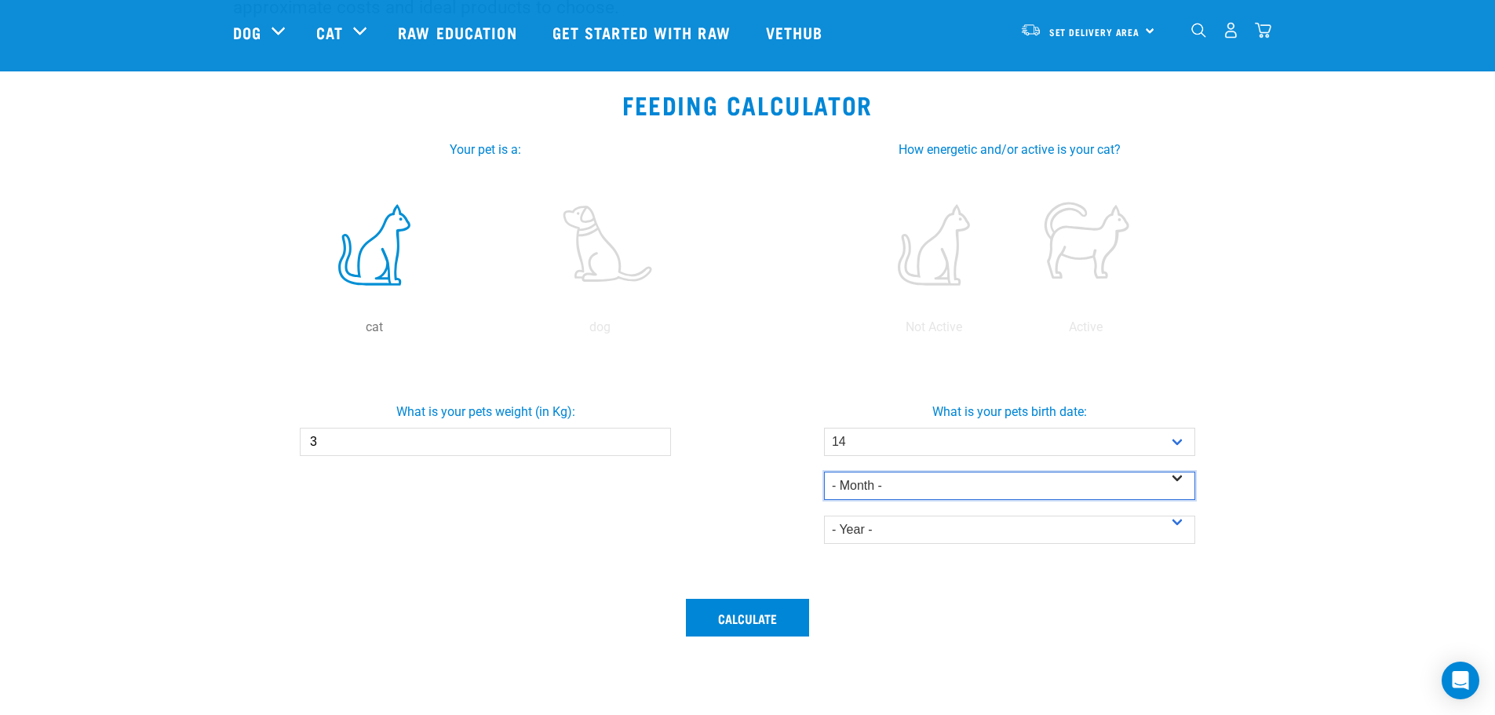
click at [824, 471] on select "- Month - January February March April May June July August September October N…" at bounding box center [1009, 485] width 371 height 28
click at [920, 532] on select "- Year - 2025 2024 2023 2022 2021 2020 2019 2018 2017 2016 2015 2014" at bounding box center [1009, 529] width 371 height 28
select select "2016"
click at [824, 515] on select "- Year - 2025 2024 2023 2022 2021 2020 2019 2018 2017 2016 2015 2014" at bounding box center [1009, 529] width 371 height 28
click at [1167, 605] on div "Calculate" at bounding box center [748, 647] width 1048 height 116
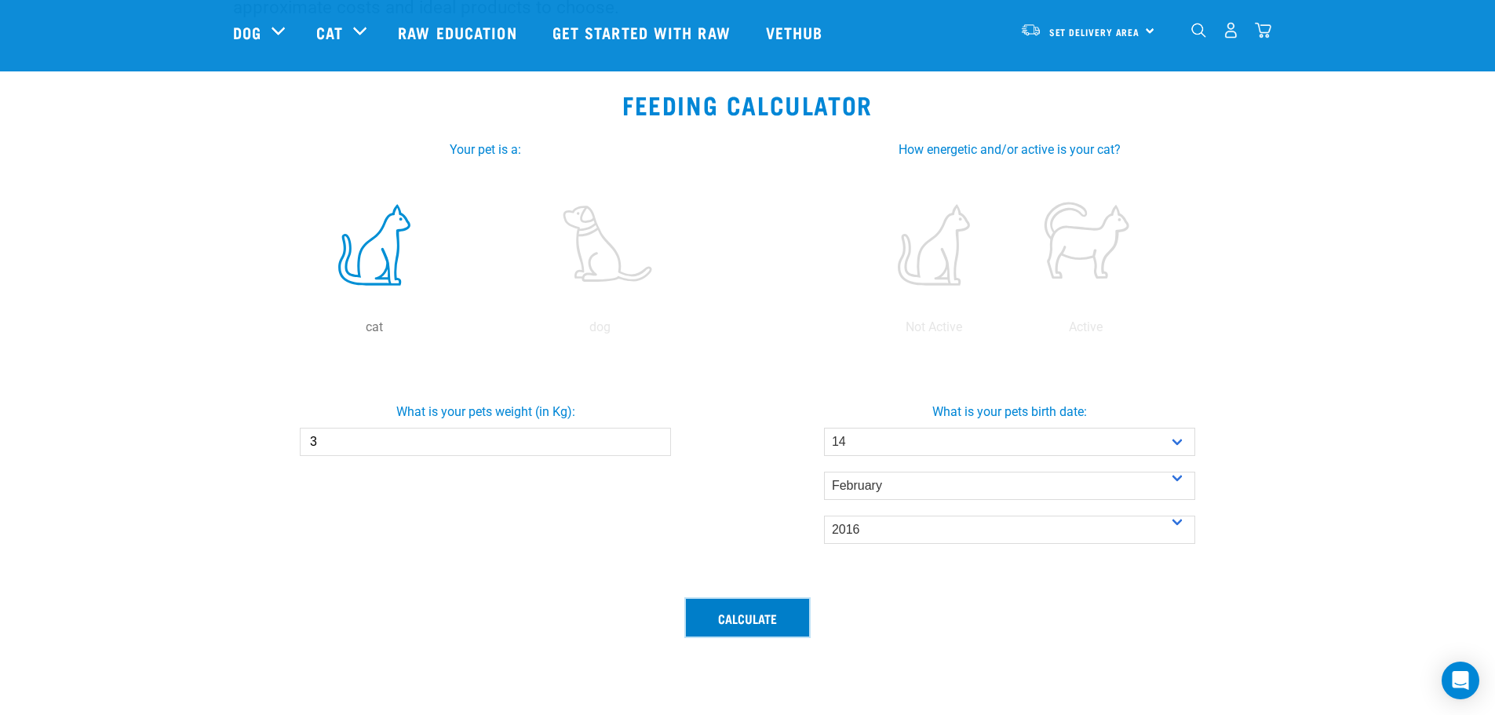
click at [790, 602] on button "Calculate" at bounding box center [747, 618] width 123 height 38
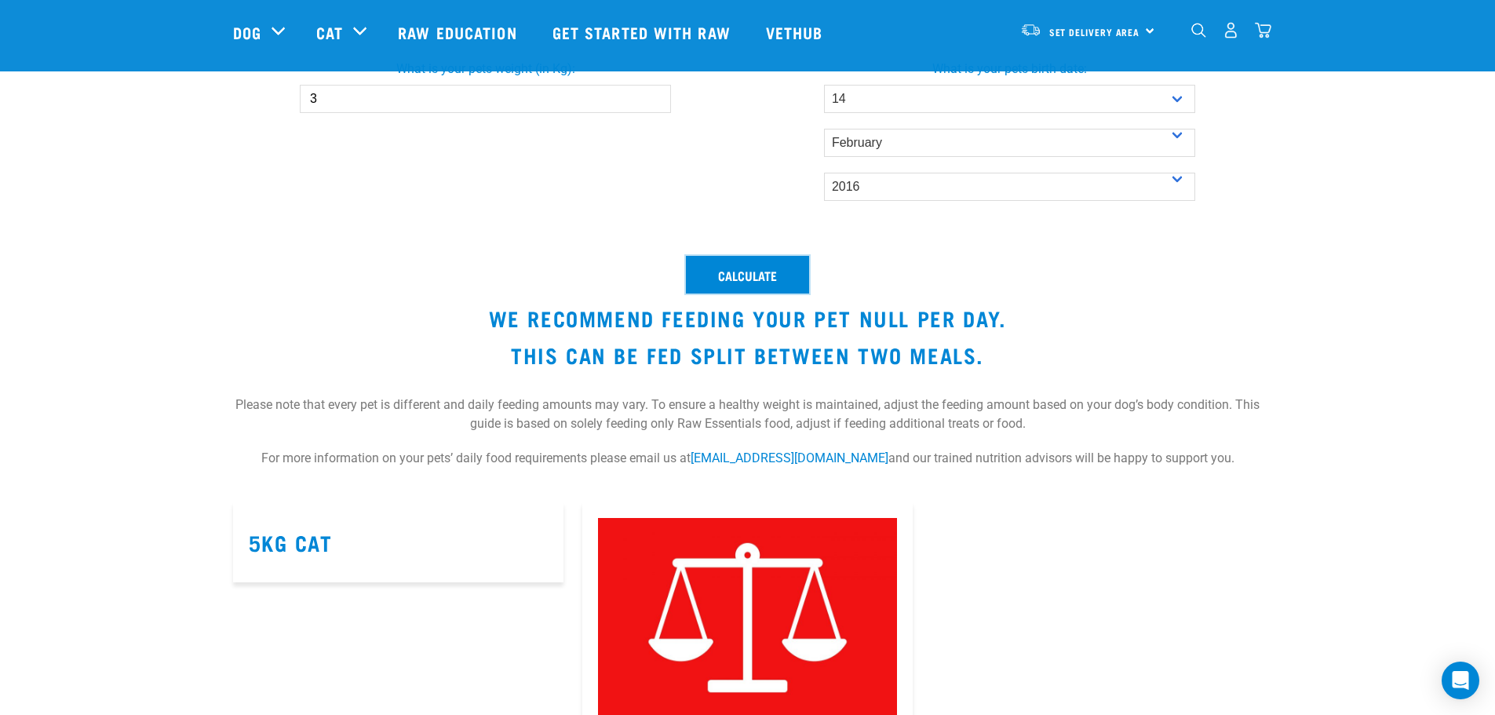
scroll to position [392, 0]
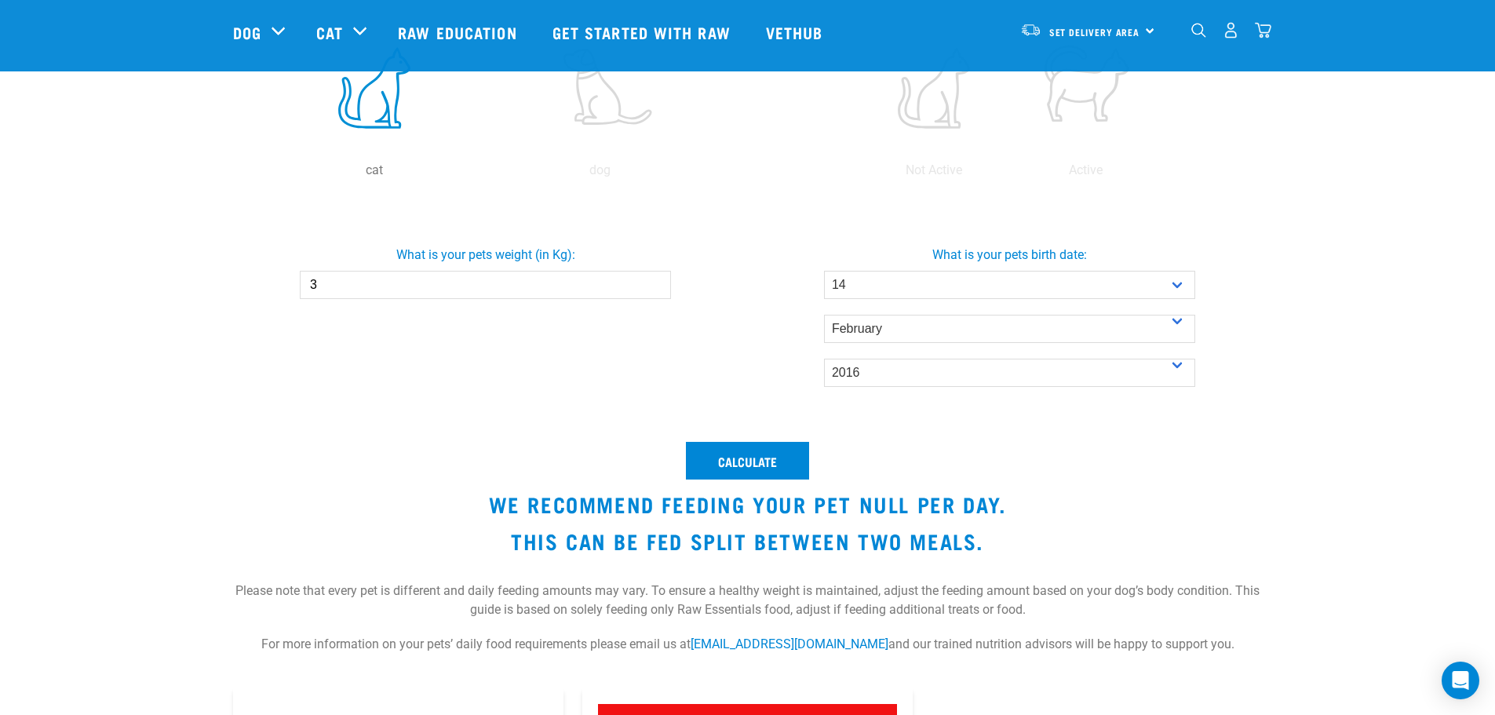
click at [1296, 336] on section "Feeding Calculator Your pet is a: cat dog cat How energetic and/or active is yo…" at bounding box center [747, 301] width 1495 height 774
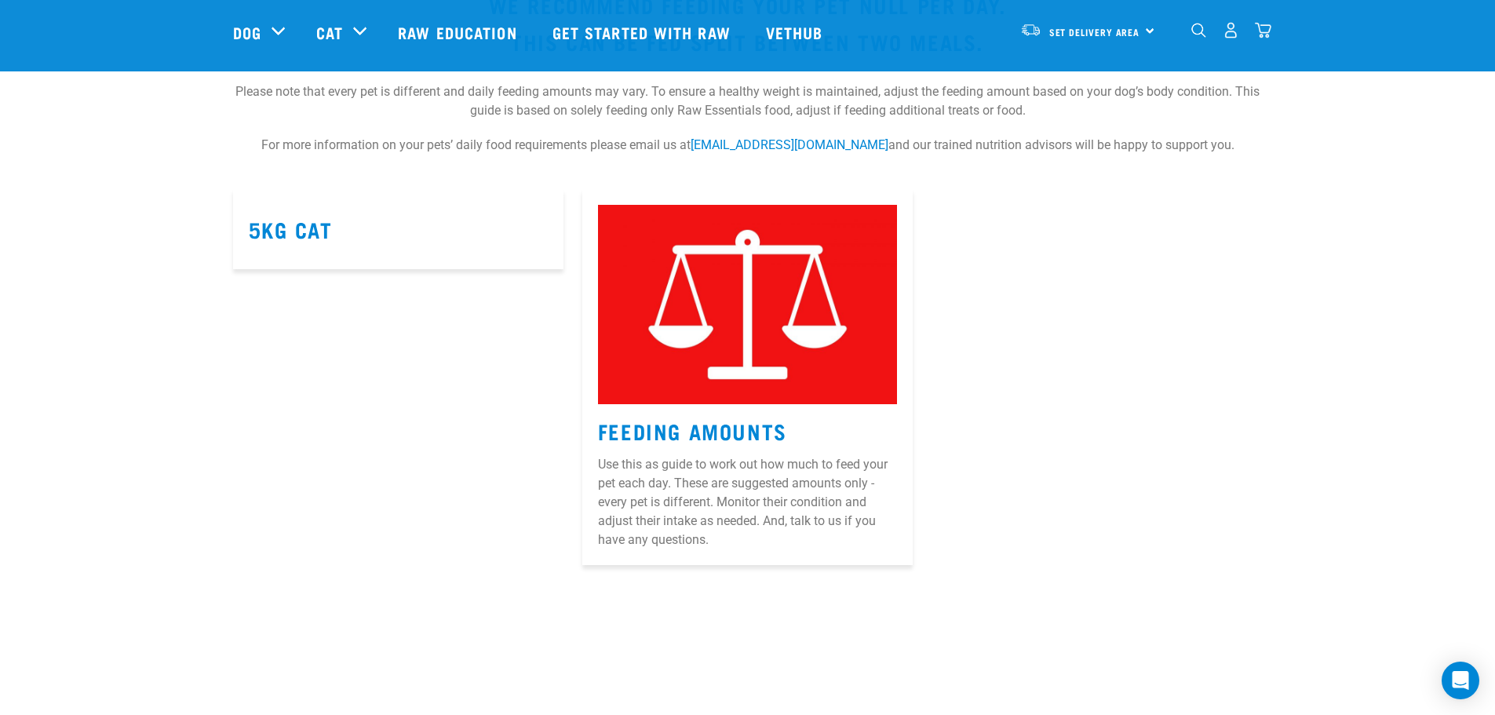
scroll to position [863, 0]
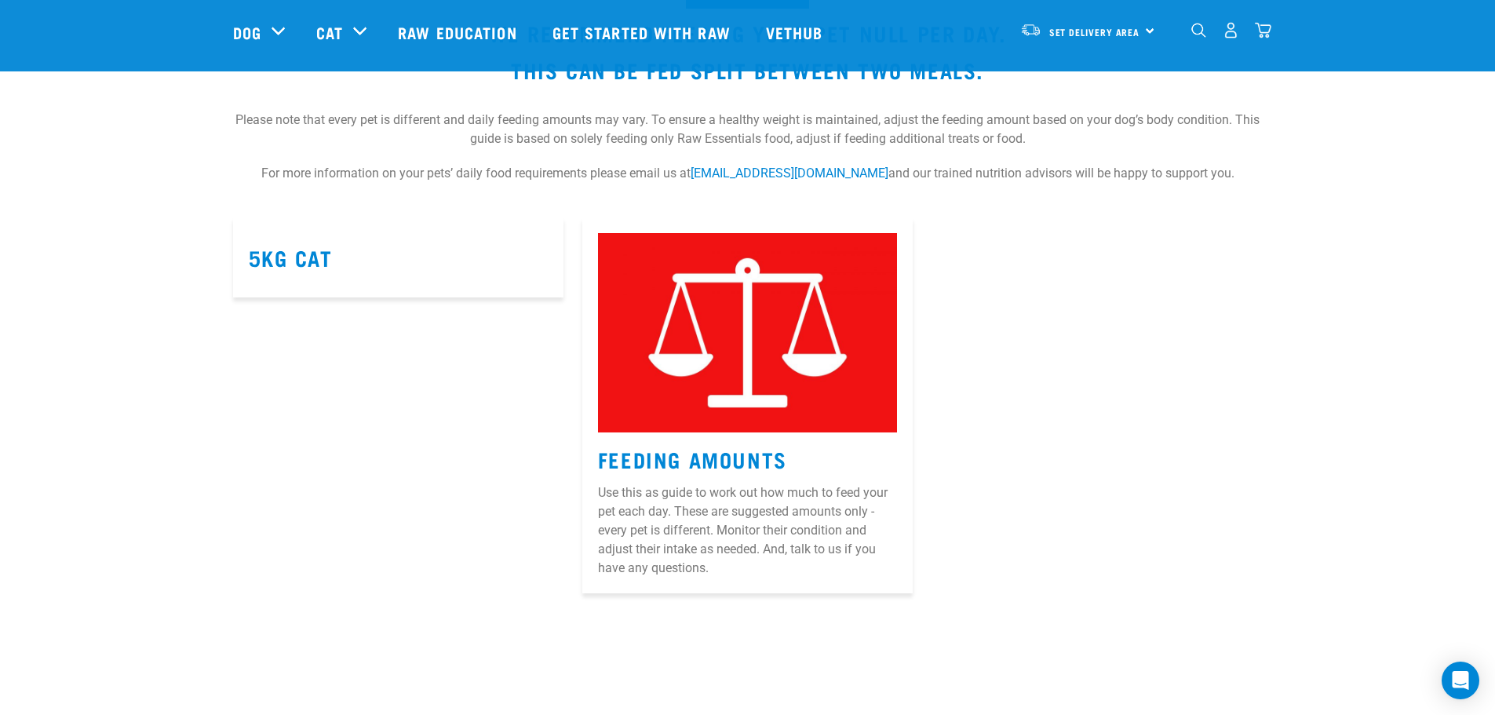
click at [1184, 339] on div "5kg Cat Feeding Amounts Use this as guide to work out how much to feed your pet…" at bounding box center [748, 405] width 1048 height 395
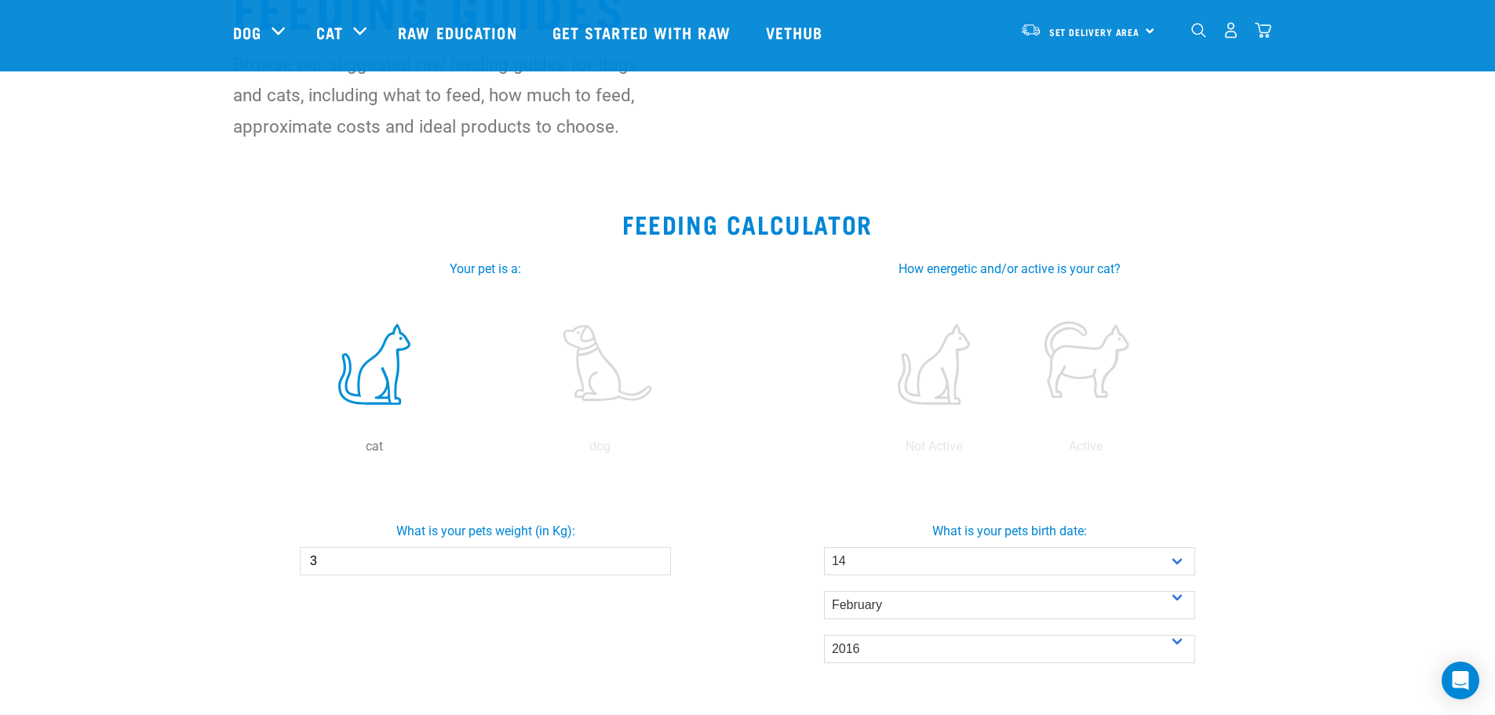
scroll to position [0, 0]
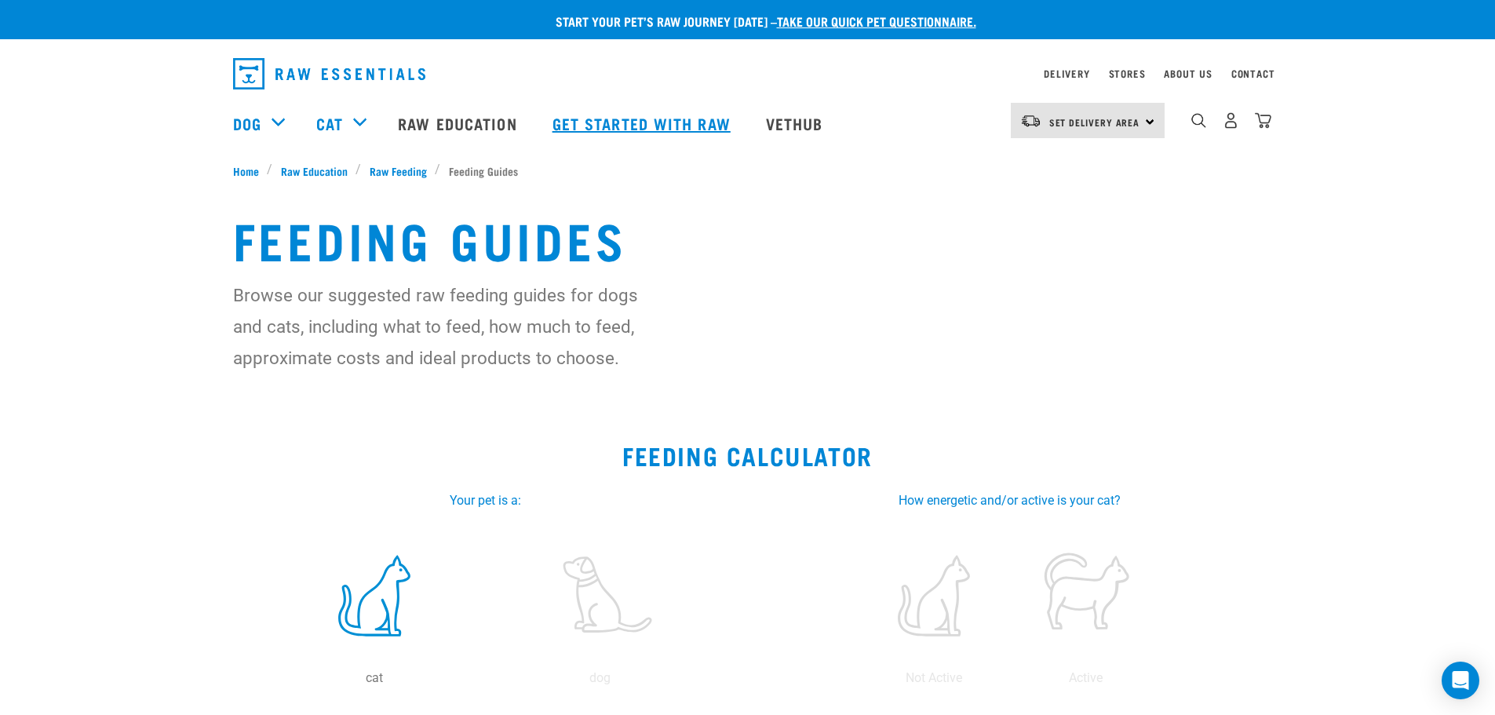
click at [675, 122] on link "Get started with Raw" at bounding box center [643, 123] width 213 height 63
click at [692, 129] on link "Get started with Raw" at bounding box center [643, 123] width 213 height 63
click at [675, 118] on link "Get started with Raw" at bounding box center [643, 123] width 213 height 63
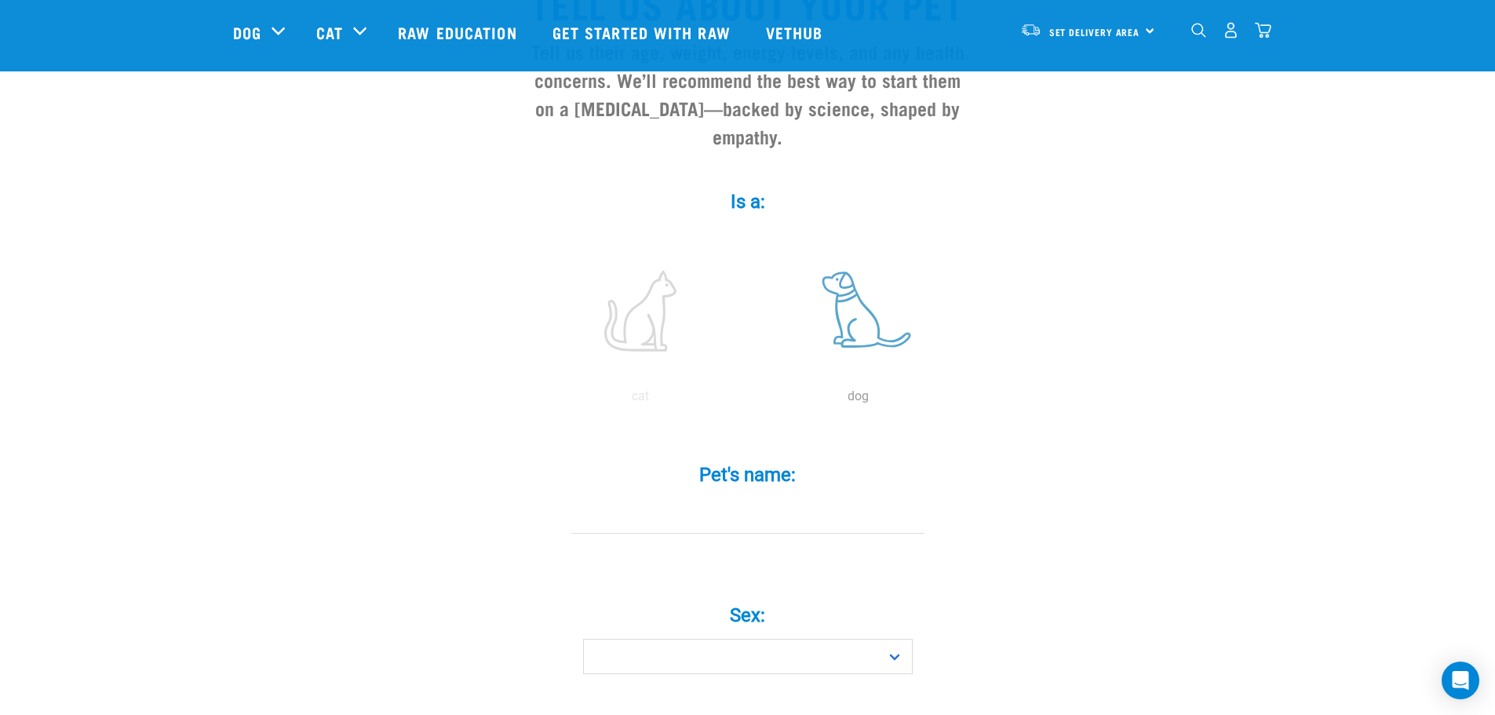
scroll to position [392, 0]
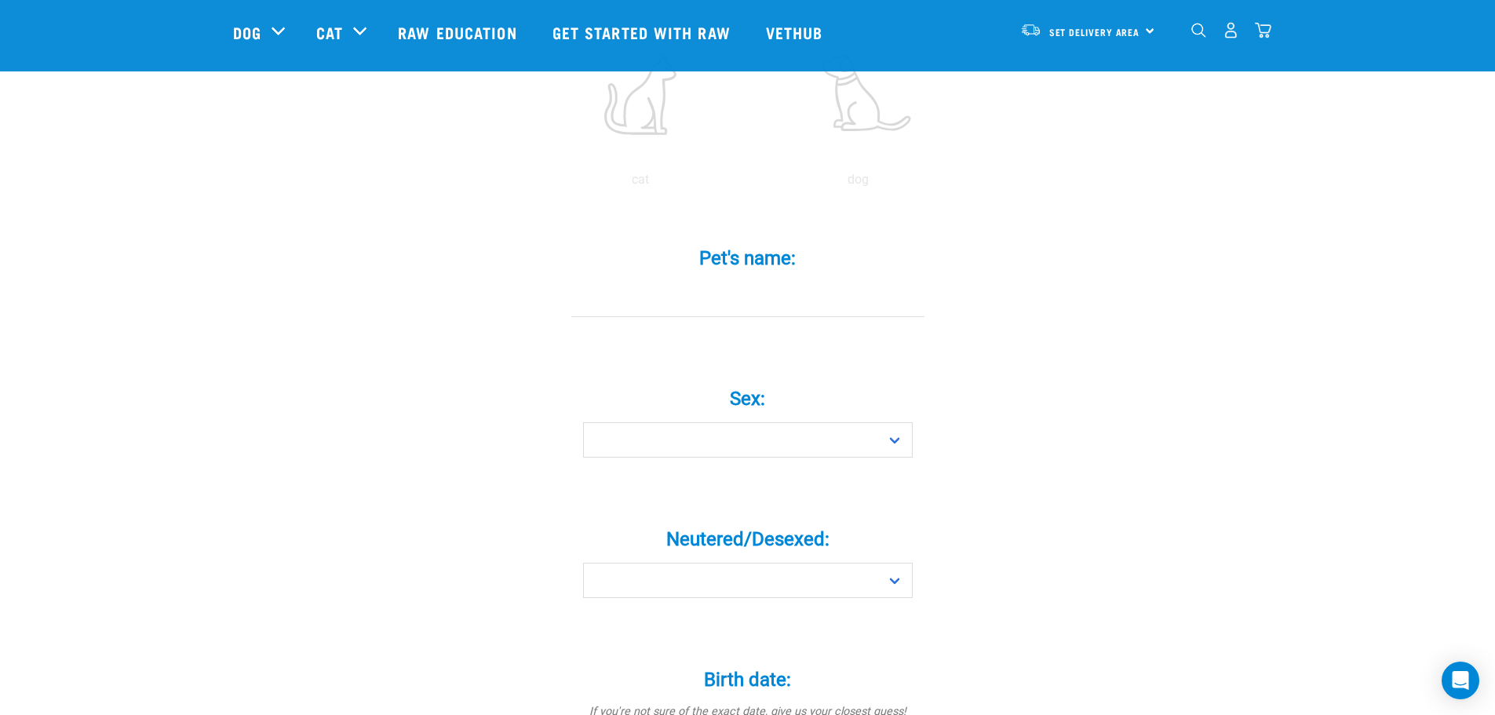
click at [827, 431] on div "Sex: * Boy Girl" at bounding box center [747, 417] width 471 height 128
click at [830, 425] on select "Boy Girl" at bounding box center [747, 439] width 329 height 35
select select "girl"
click at [583, 422] on select "Boy Girl" at bounding box center [747, 439] width 329 height 35
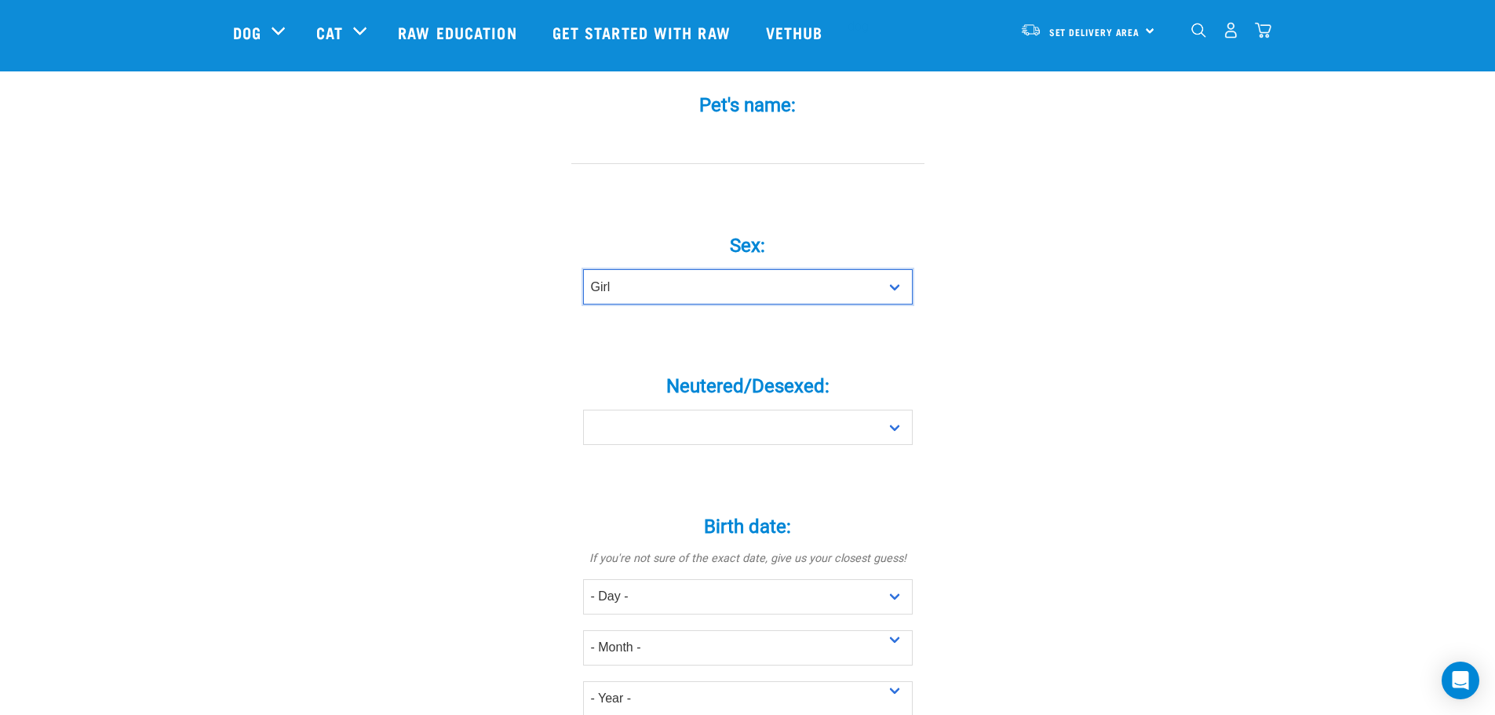
scroll to position [549, 0]
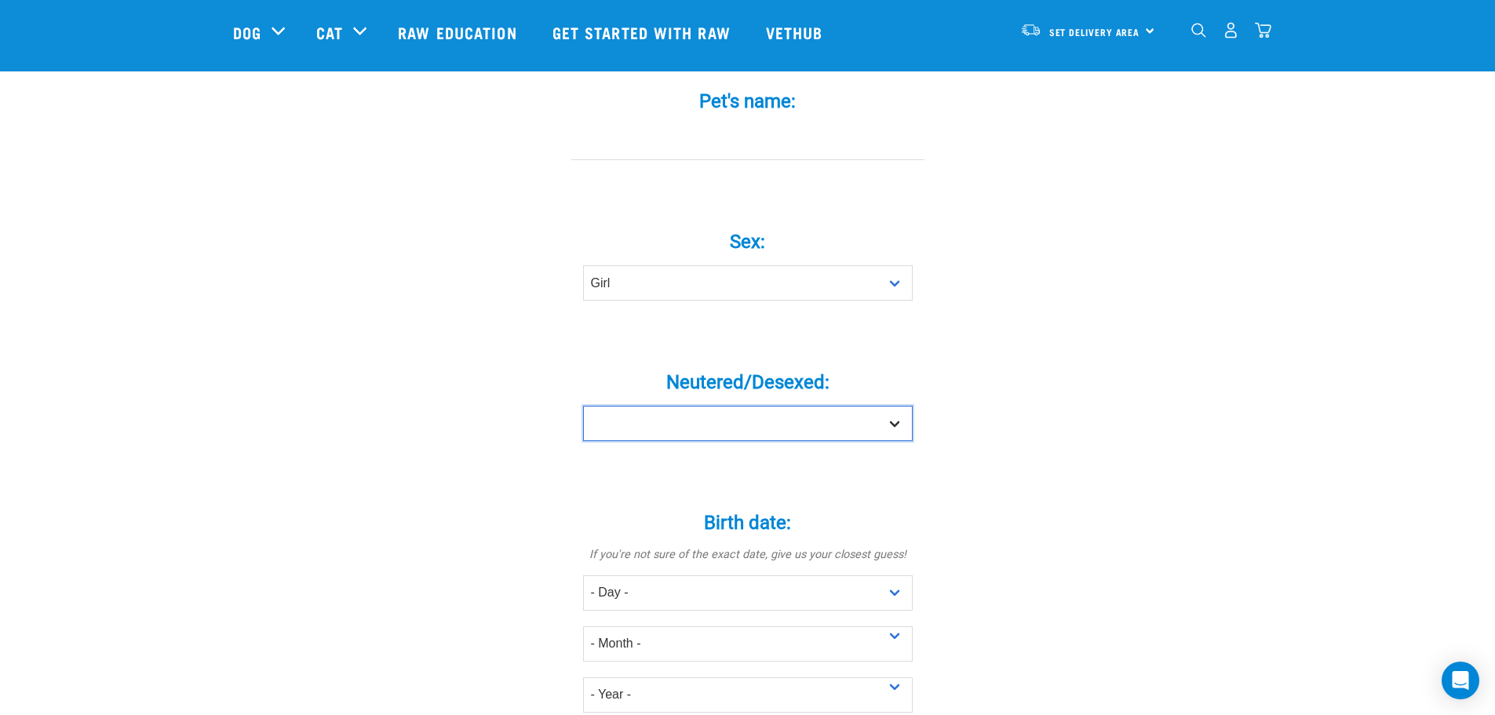
click at [843, 406] on select "Yes No" at bounding box center [747, 423] width 329 height 35
select select "yes"
click at [583, 406] on select "Yes No" at bounding box center [747, 423] width 329 height 35
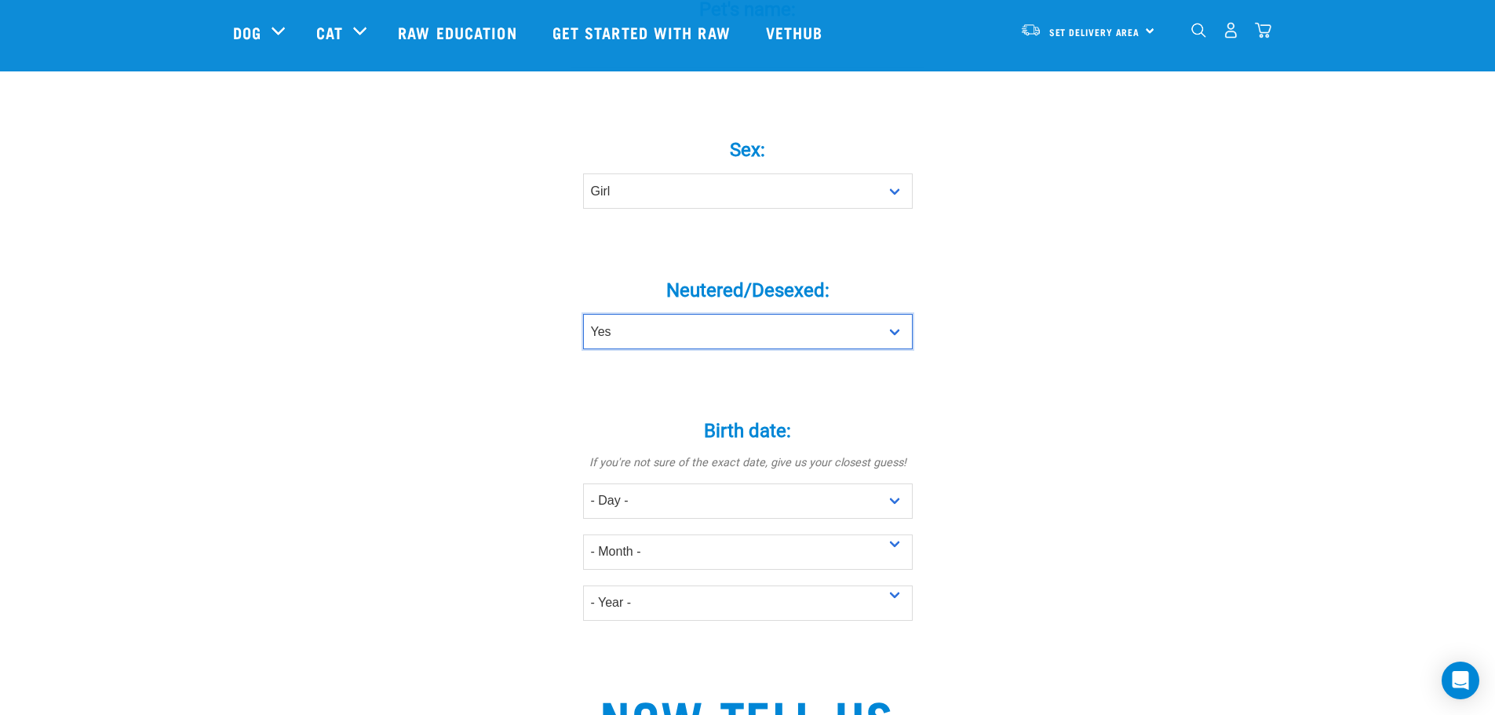
scroll to position [785, 0]
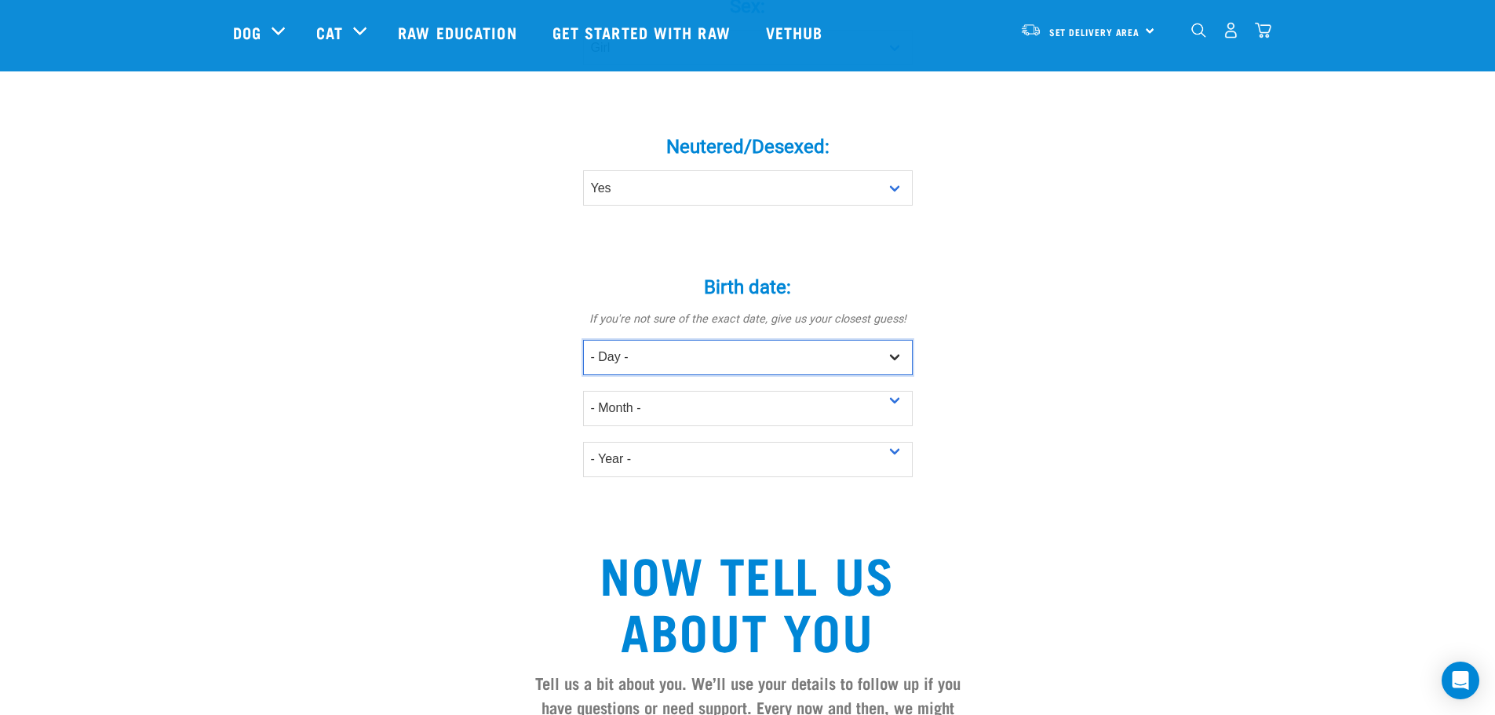
click at [675, 340] on select "- Day - 1 2 3 4 5 6 7 8 9 10 11 12 13 14 15 16 17 18 19 20 21 22 23 24 25 26 27" at bounding box center [747, 357] width 329 height 35
select select "14"
click at [583, 340] on select "- Day - 1 2 3 4 5 6 7 8 9 10 11 12 13 14 15 16 17 18 19 20 21 22 23 24 25 26 27" at bounding box center [747, 357] width 329 height 35
click at [686, 391] on select "- Month - January February March April May June July August September October N…" at bounding box center [747, 408] width 329 height 35
select select "February"
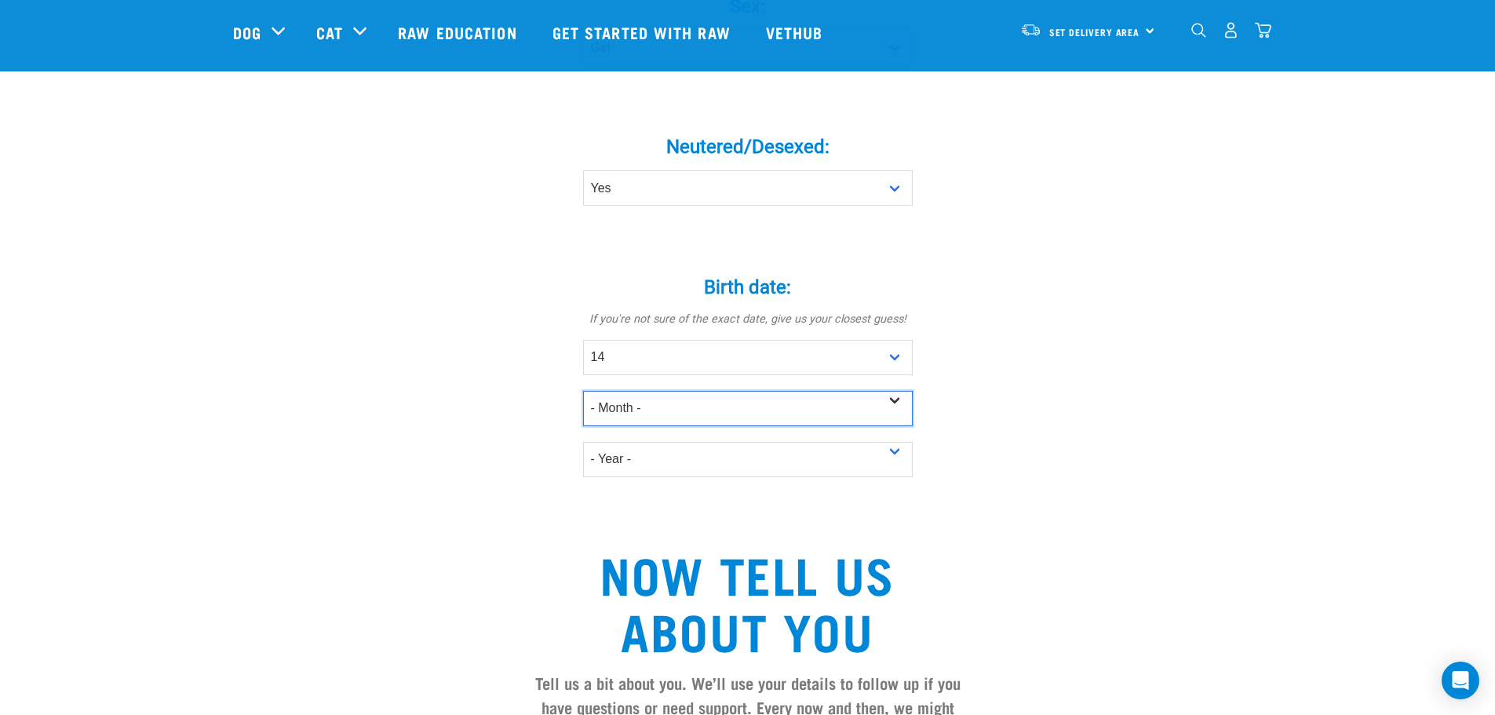
click at [583, 391] on select "- Month - January February March April May June July August September October N…" at bounding box center [747, 408] width 329 height 35
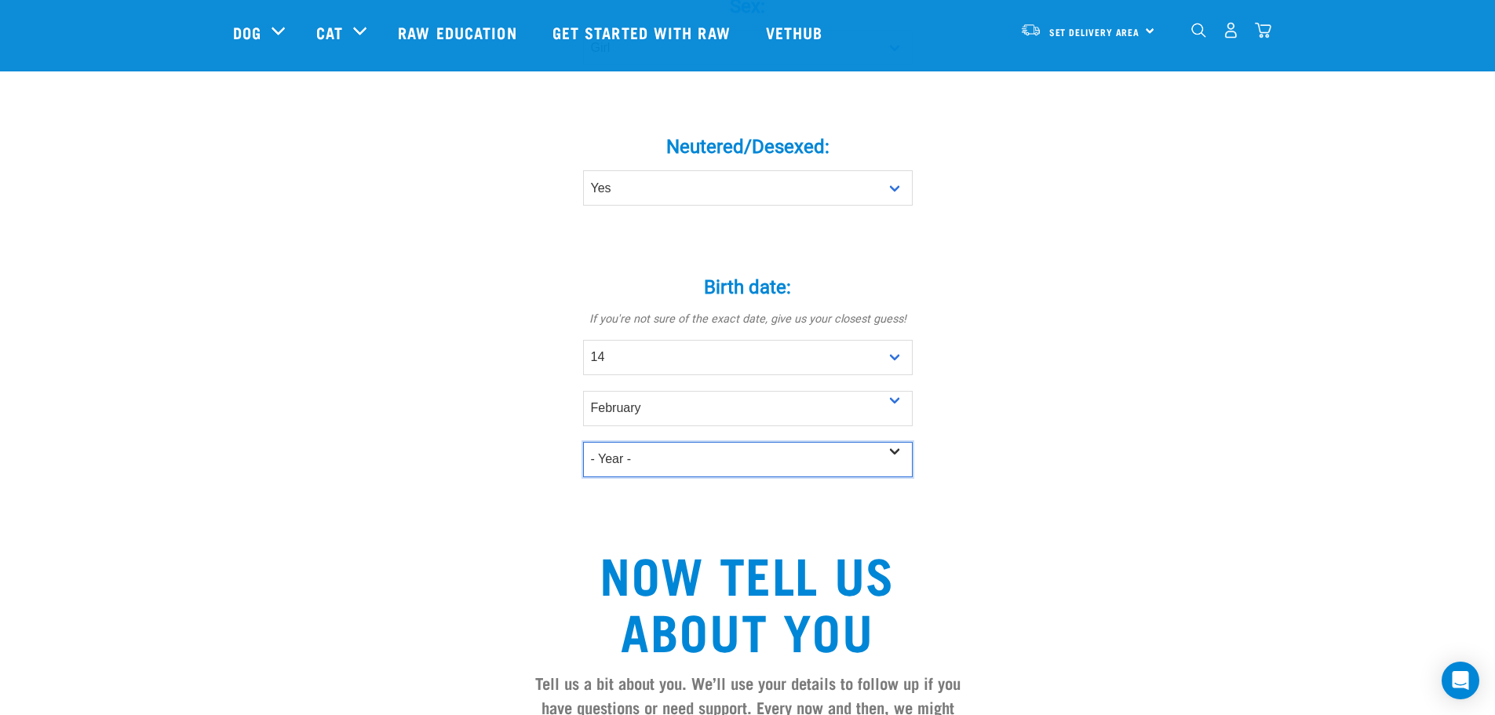
click at [664, 442] on select "- Year - 2025 2024 2023 2022 2021 2020 2019 2018 2017 2016 2015 2014 2013 2012" at bounding box center [747, 459] width 329 height 35
select select "2016"
click at [583, 442] on select "- Year - 2025 2024 2023 2022 2021 2020 2019 2018 2017 2016 2015 2014 2013 2012" at bounding box center [747, 459] width 329 height 35
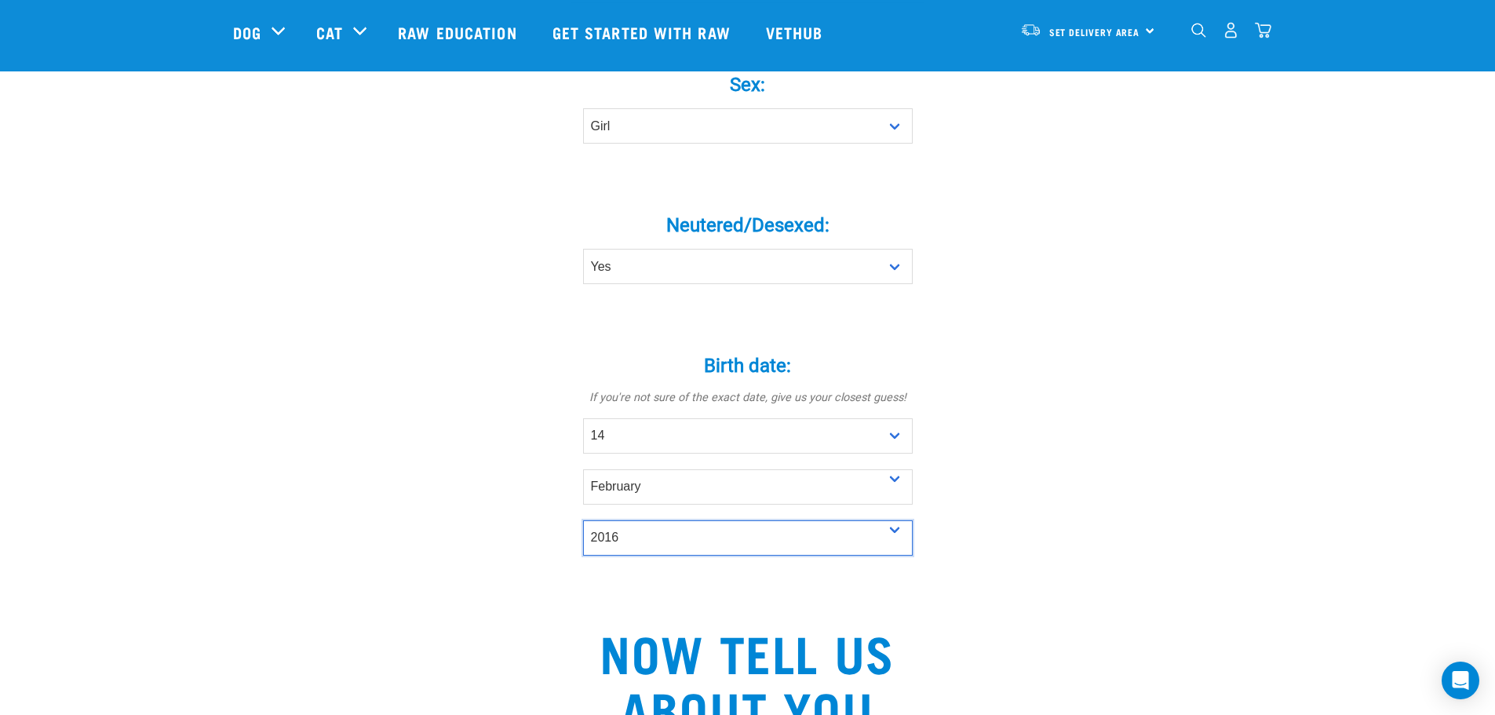
scroll to position [628, 0]
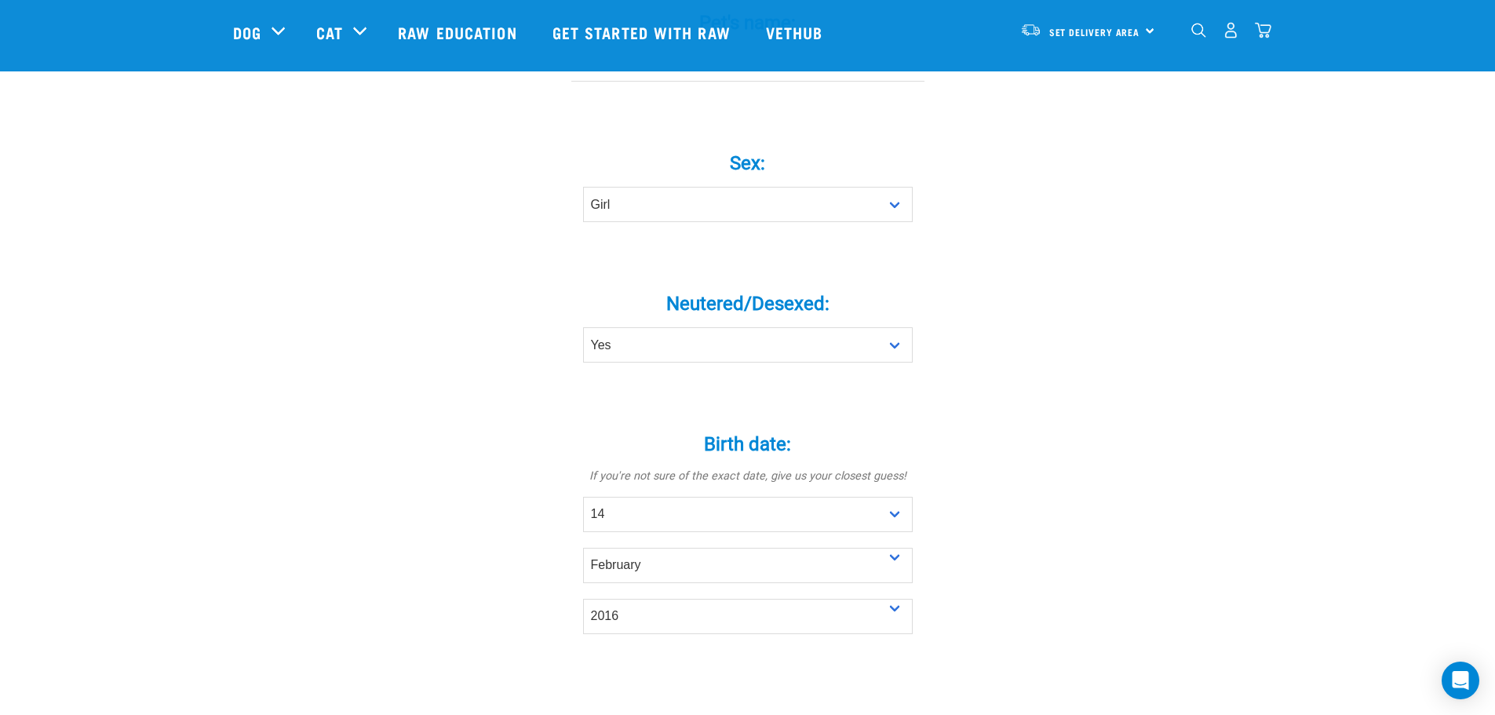
click at [929, 344] on div "Neutered/Desexed: * Yes No" at bounding box center [747, 322] width 471 height 128
click at [993, 294] on div "Tell us about your pet Tell us their age, weight, energy levels, and any health…" at bounding box center [747, 435] width 1029 height 1872
